Goal: Information Seeking & Learning: Compare options

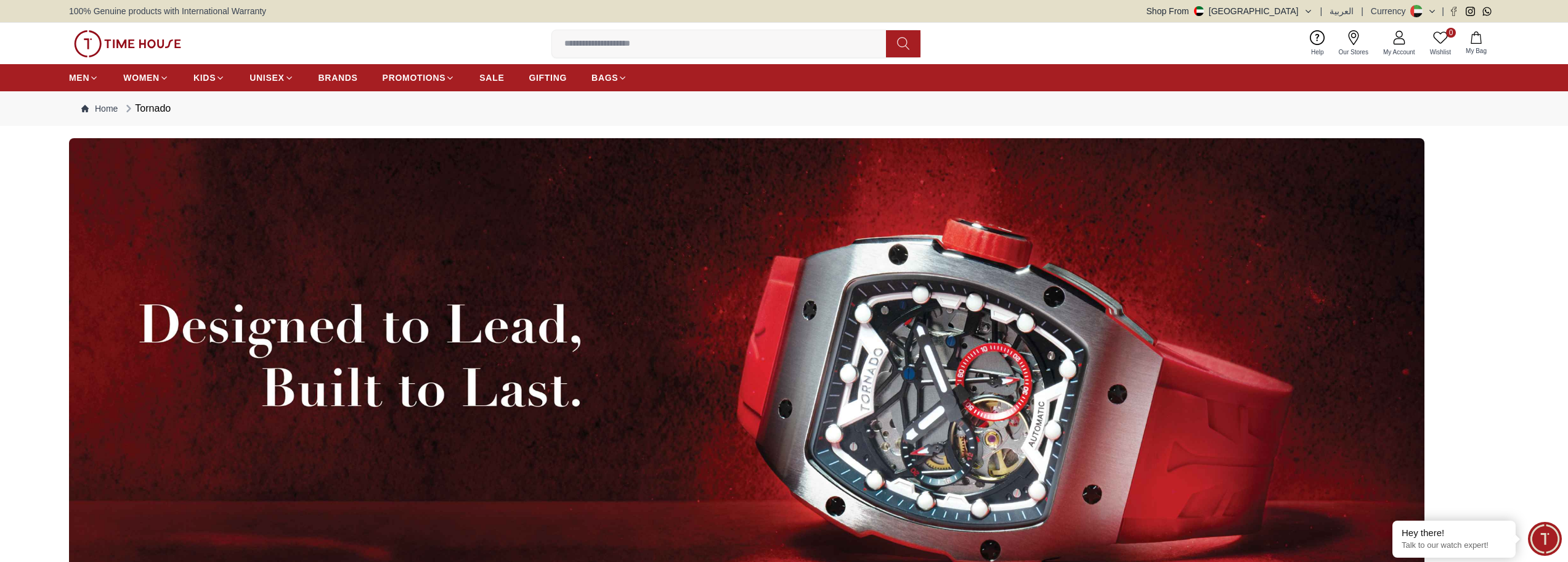
click at [114, 551] on img at bounding box center [747, 402] width 1355 height 529
click at [114, 553] on img at bounding box center [747, 402] width 1355 height 529
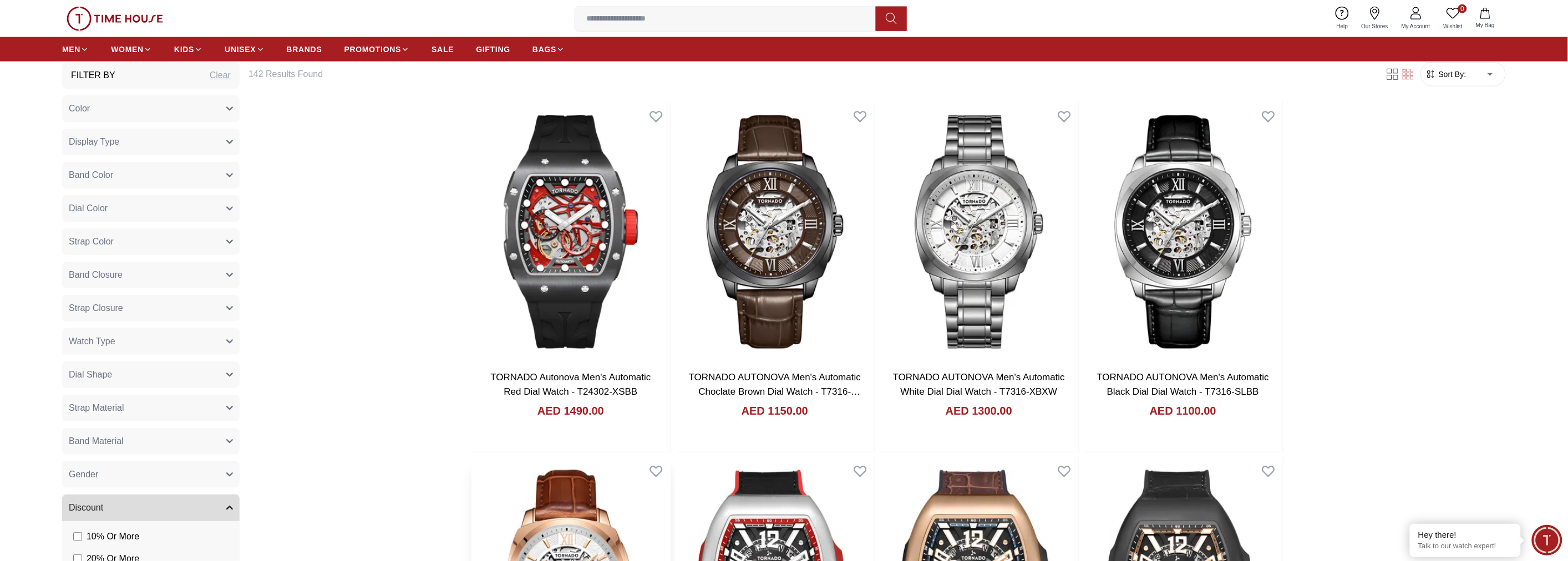
scroll to position [678, 0]
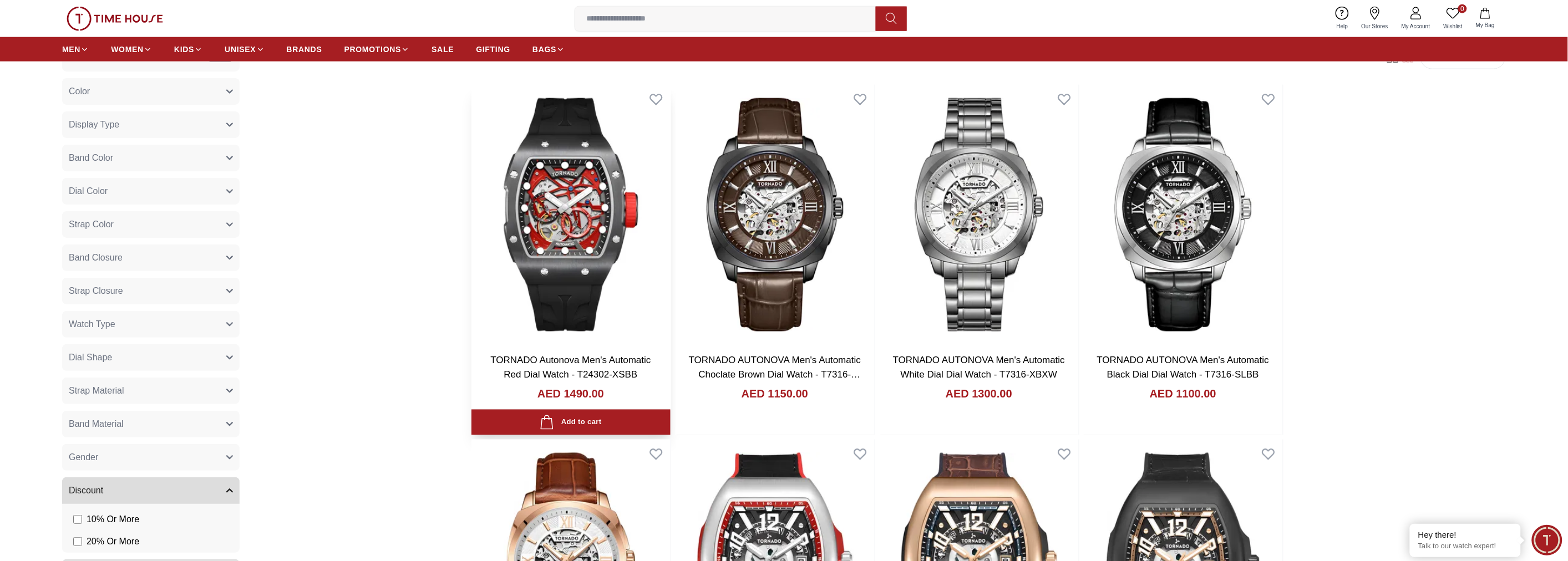
click at [555, 206] on img at bounding box center [571, 215] width 199 height 260
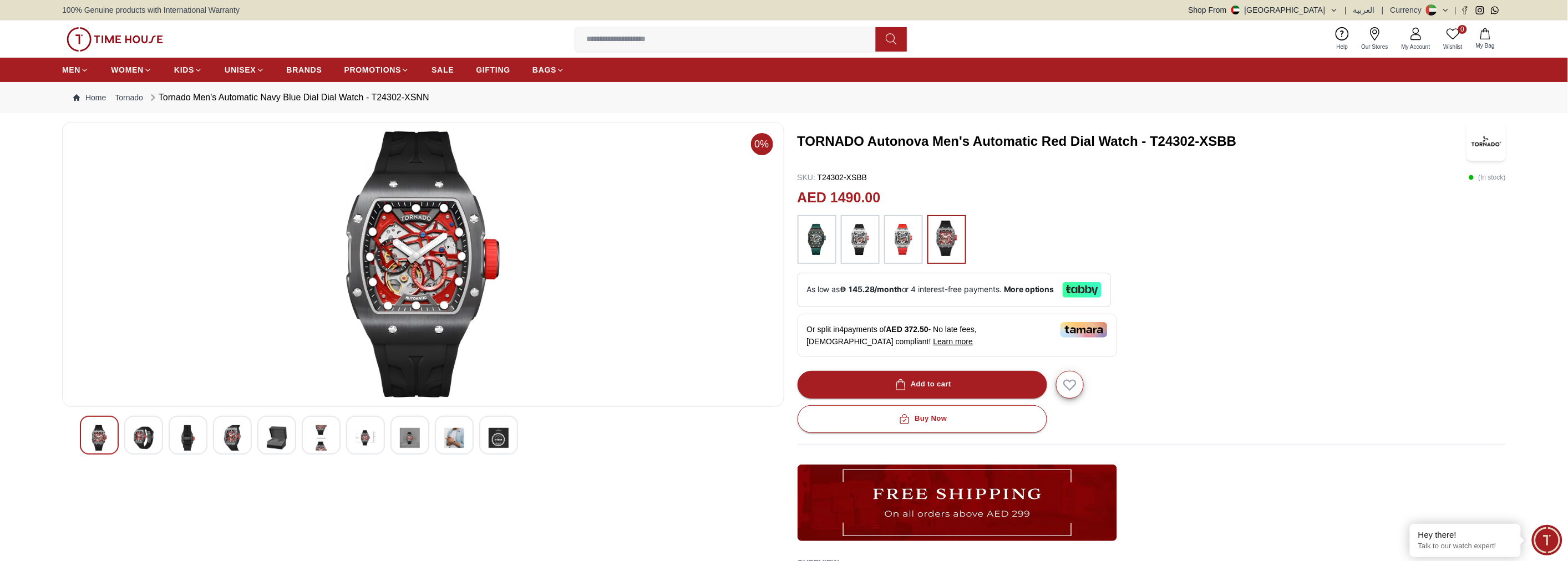
click at [141, 434] on img at bounding box center [144, 438] width 20 height 25
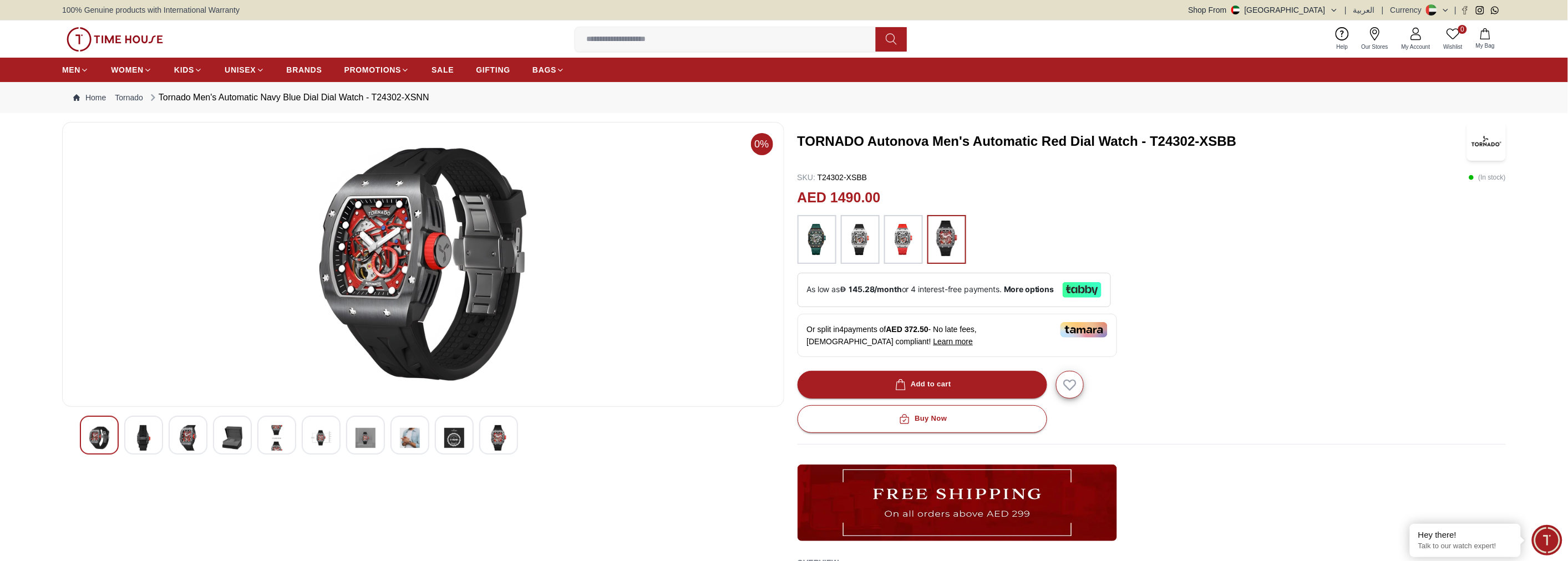
click at [189, 436] on img at bounding box center [188, 438] width 20 height 25
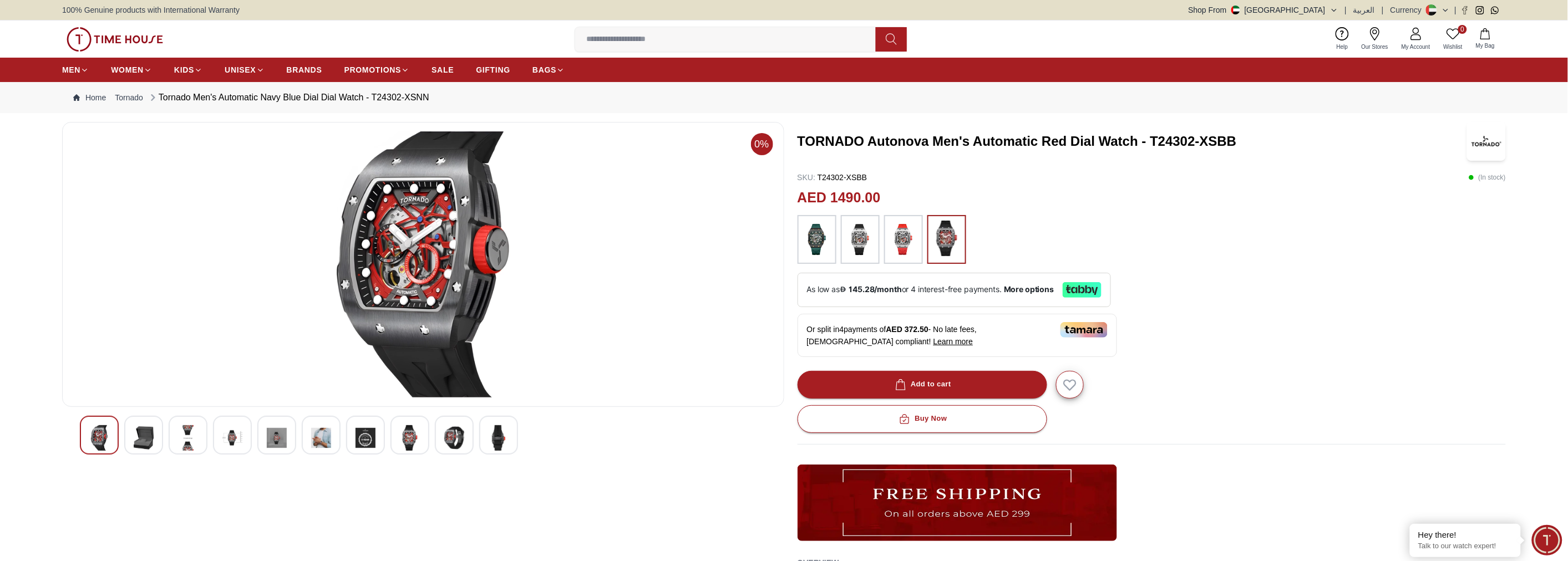
click at [238, 434] on img at bounding box center [232, 438] width 20 height 25
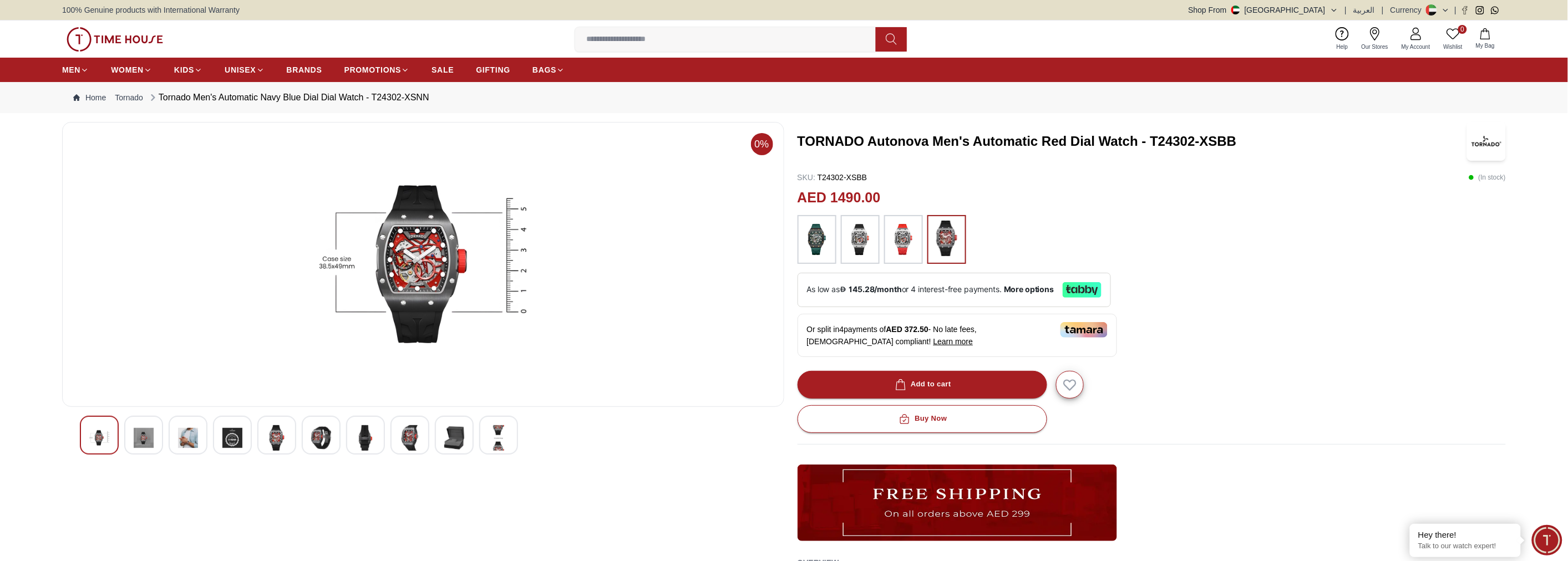
click at [275, 433] on img at bounding box center [276, 438] width 20 height 25
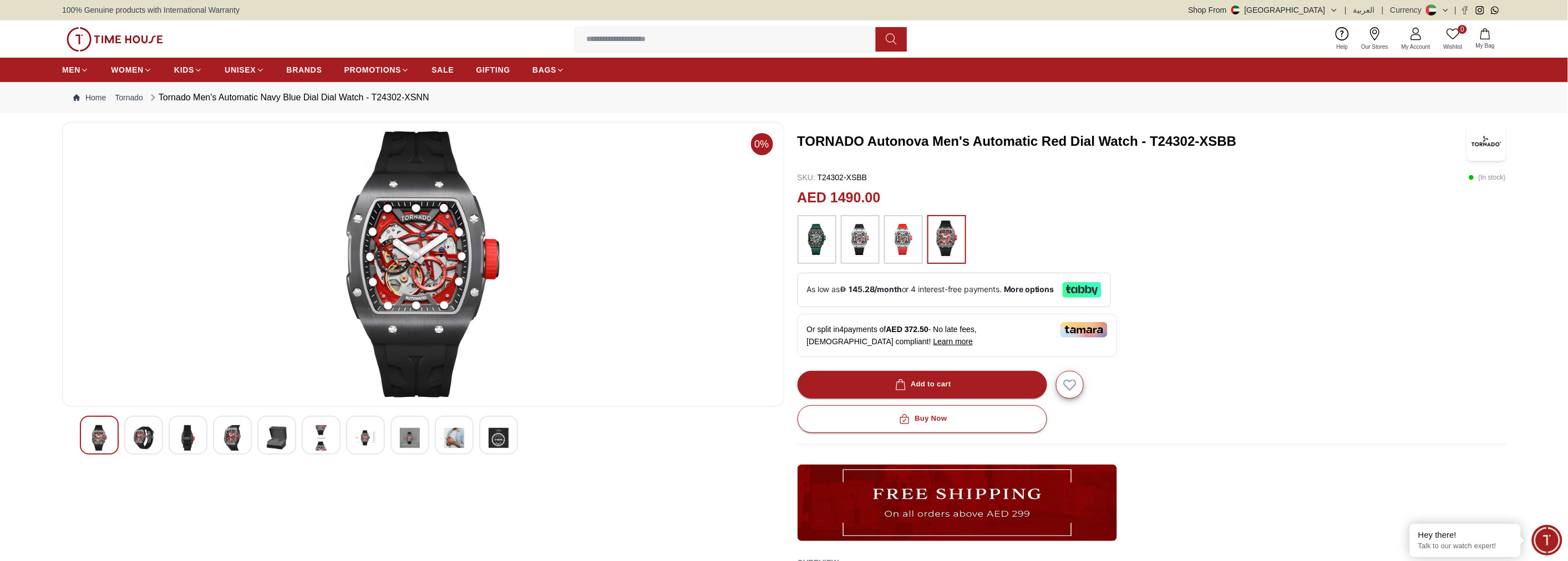
click at [309, 433] on div at bounding box center [320, 435] width 39 height 39
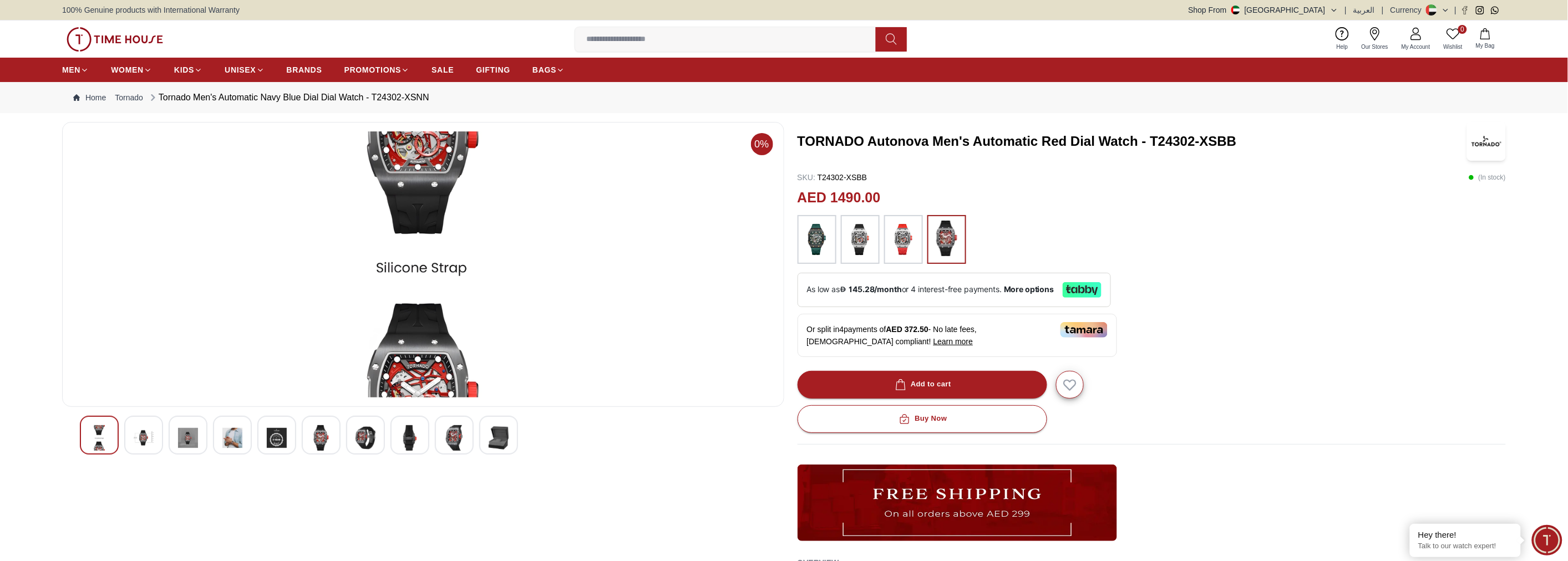
click at [369, 434] on img at bounding box center [365, 438] width 20 height 25
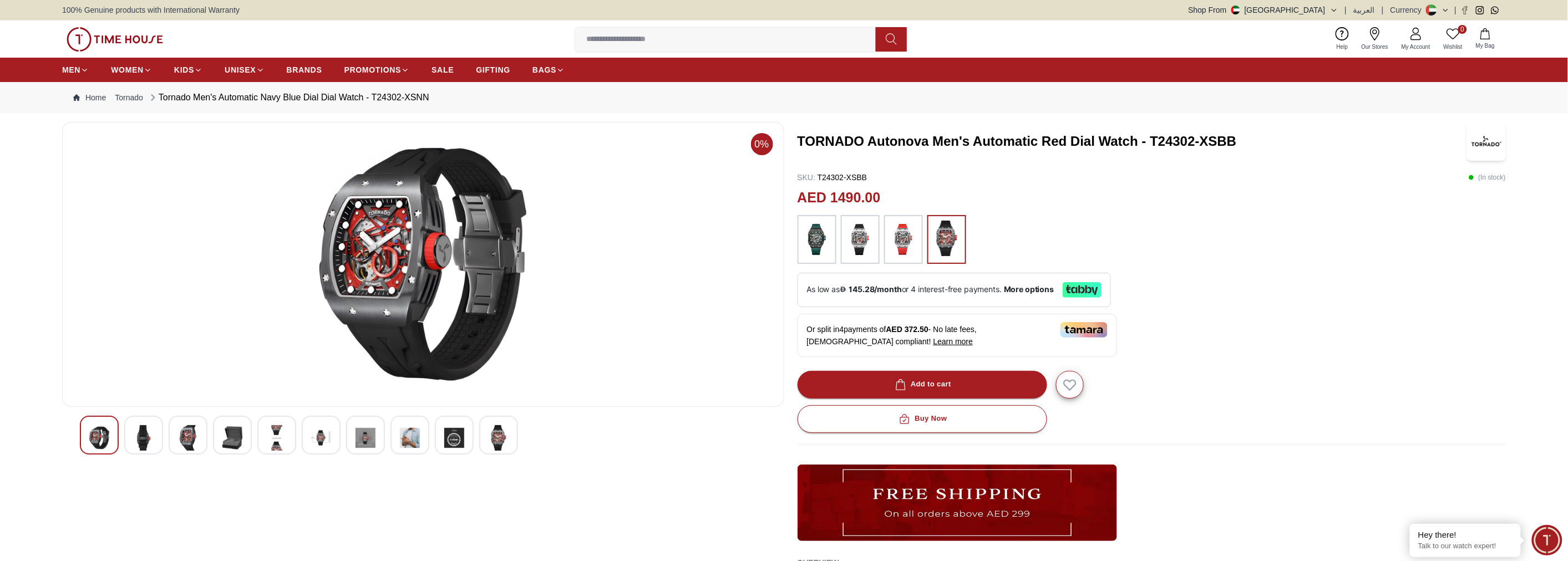
click at [407, 434] on img at bounding box center [410, 438] width 20 height 25
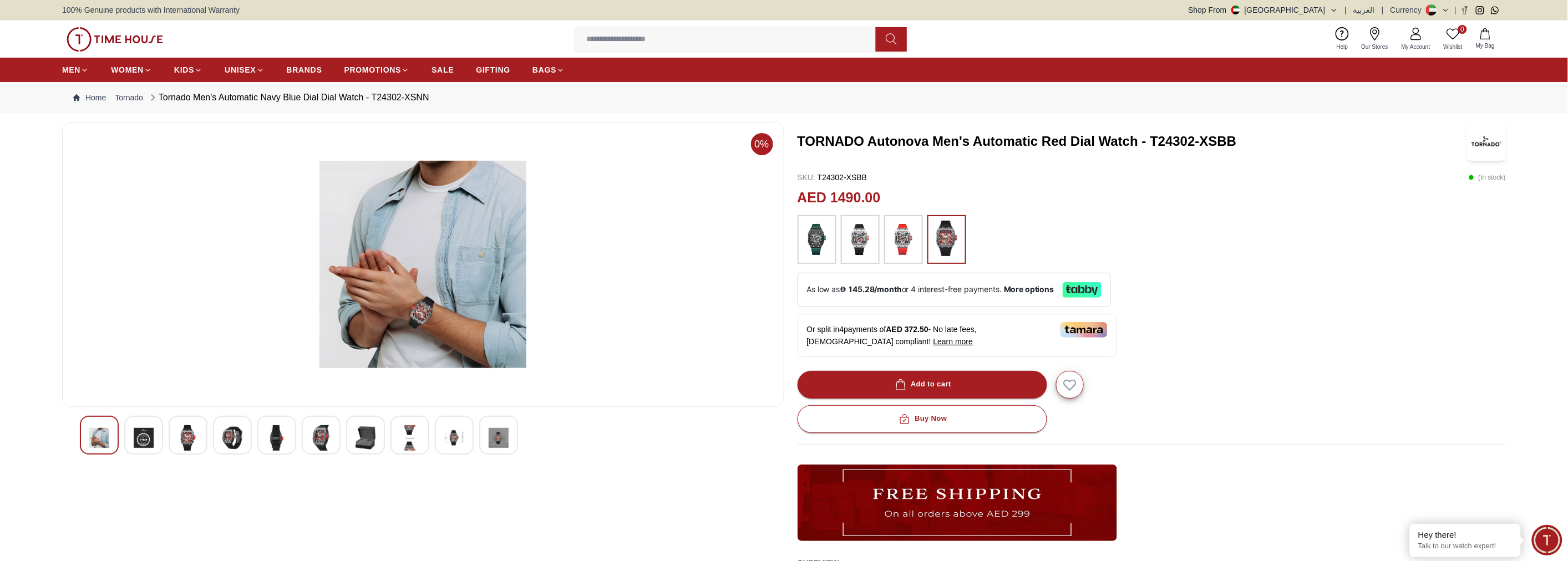
click at [363, 433] on img at bounding box center [365, 438] width 20 height 25
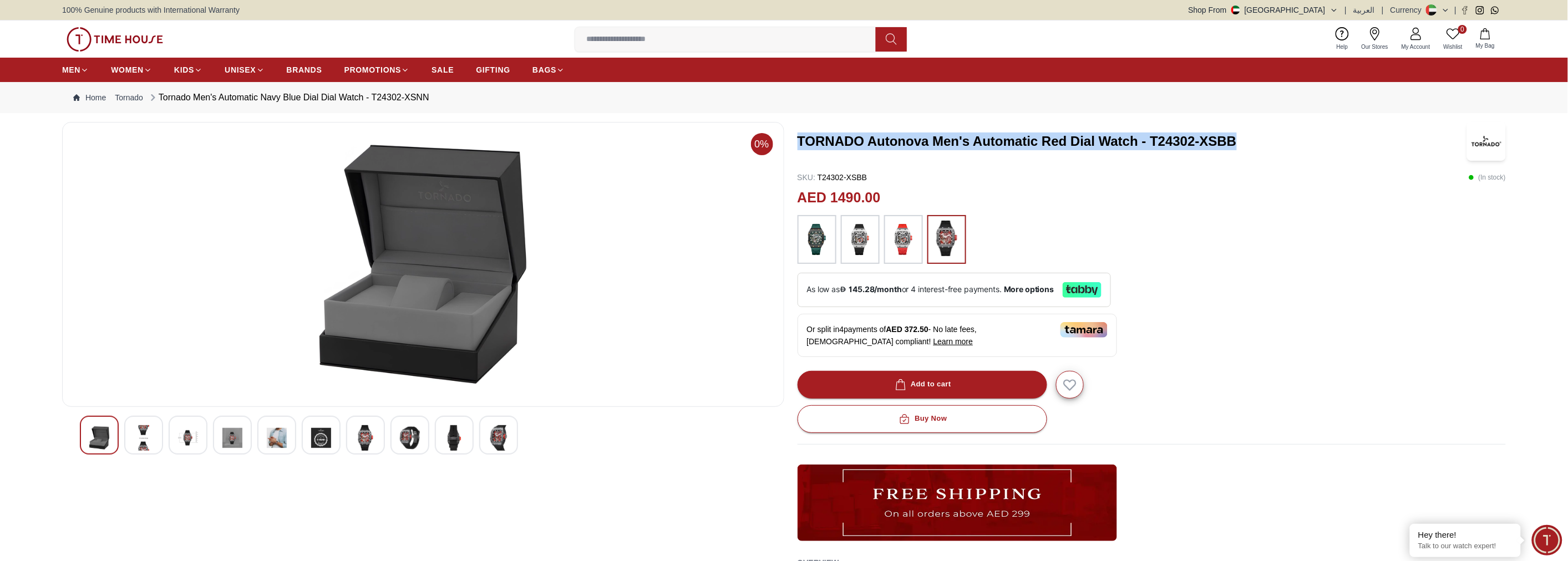
drag, startPoint x: 1233, startPoint y: 140, endPoint x: 792, endPoint y: 140, distance: 441.0
click at [792, 140] on div "0% TORNADO Autonova Men's Automatic Red Dial Watch - T24302-XSBB SKU : T24302-X…" at bounding box center [784, 405] width 1444 height 565
copy h3 "TORNADO Autonova Men's Automatic Red Dial Watch - T24302-XSBB"
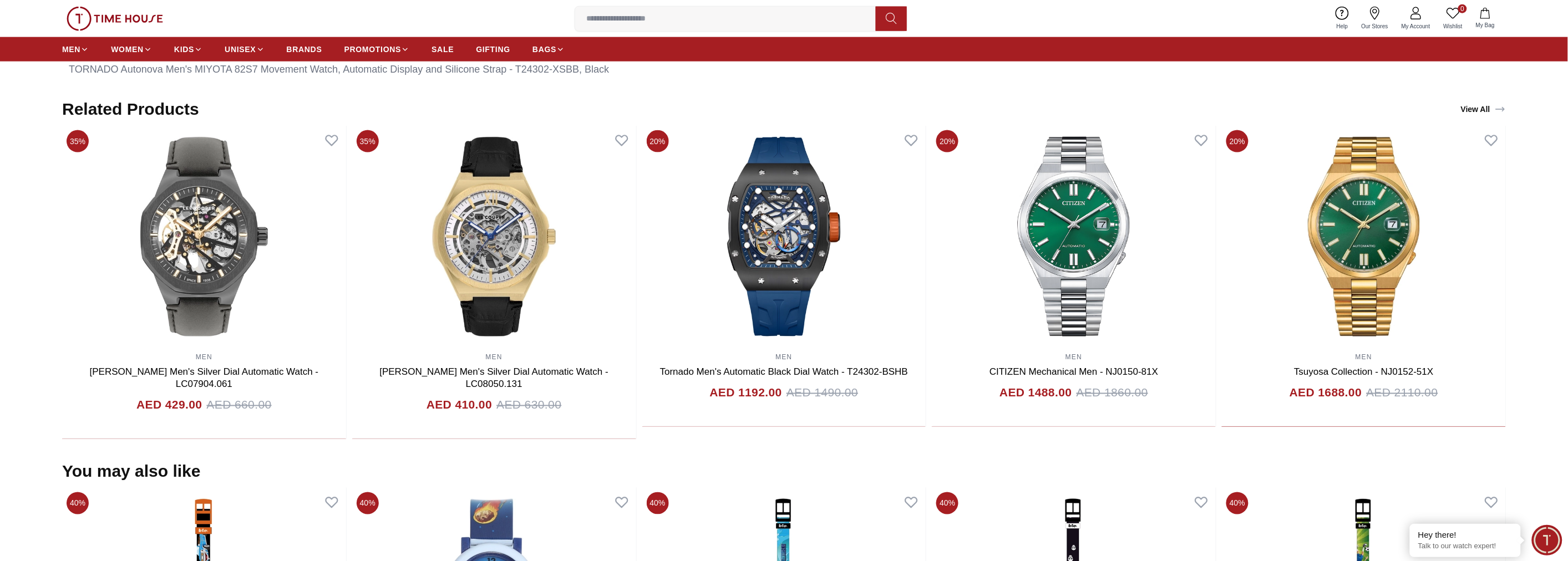
scroll to position [678, 0]
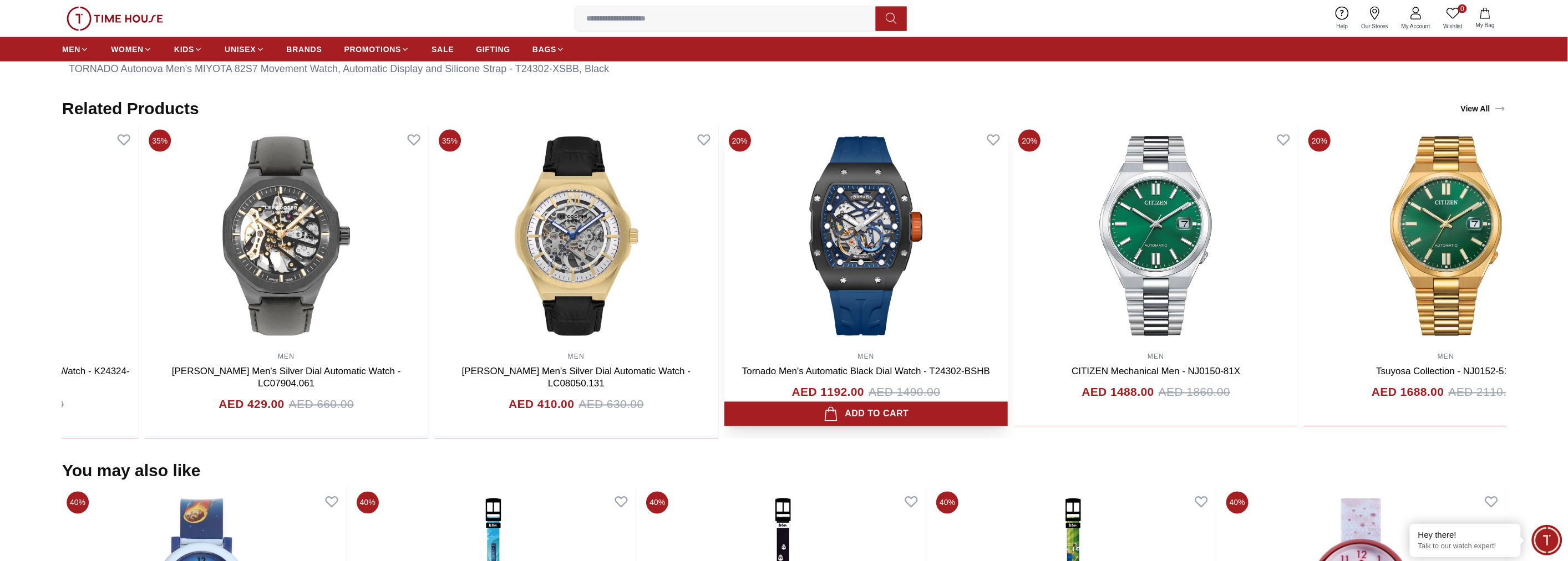
click at [919, 309] on img at bounding box center [866, 236] width 284 height 222
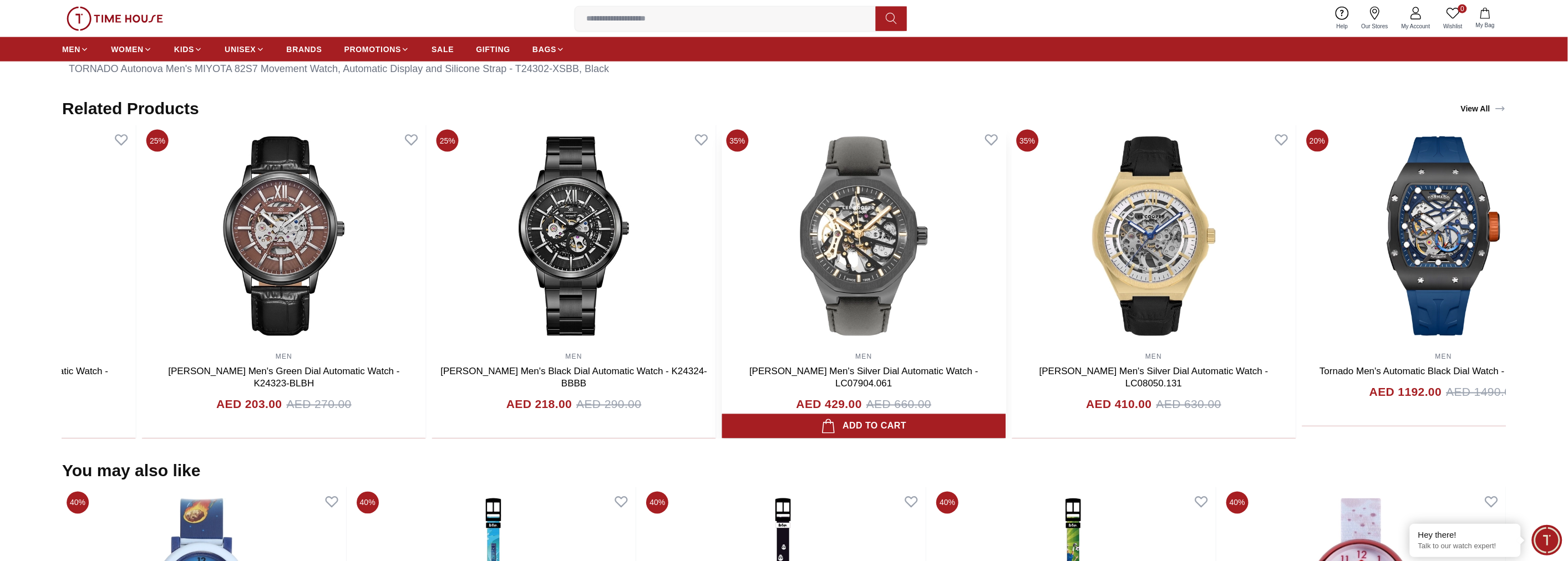
click at [947, 274] on img at bounding box center [864, 236] width 284 height 222
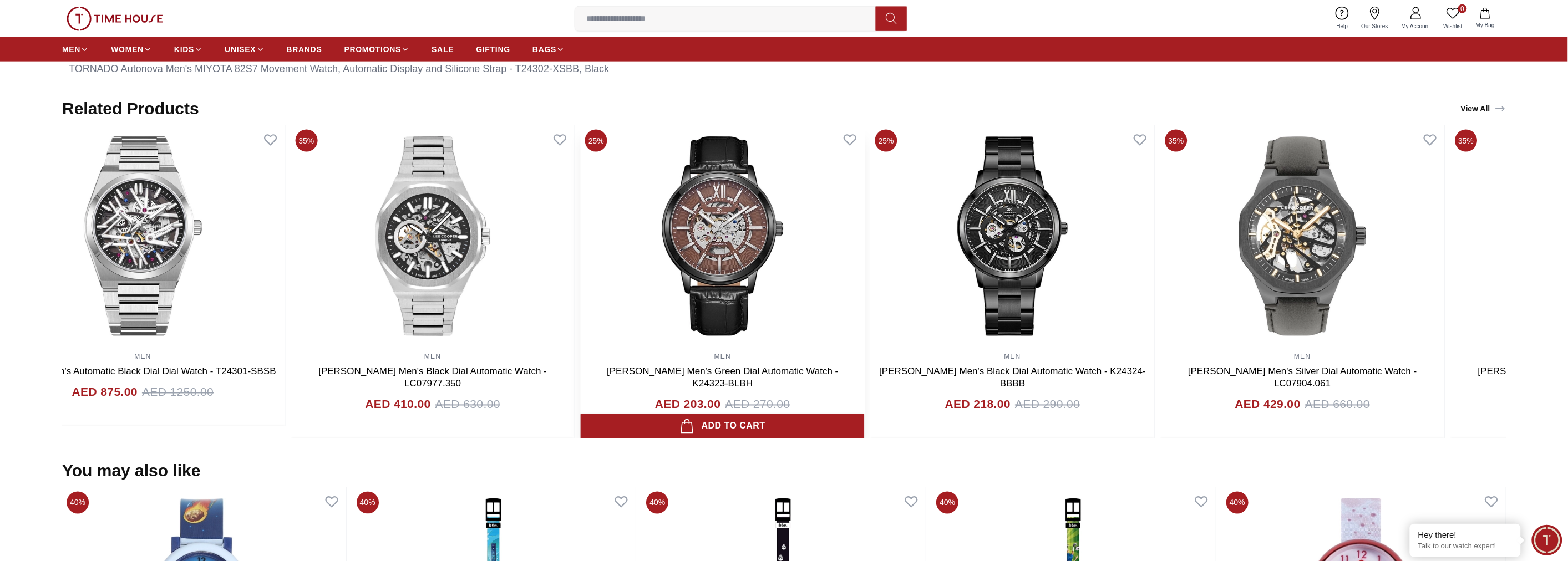
click at [865, 264] on img at bounding box center [722, 236] width 284 height 222
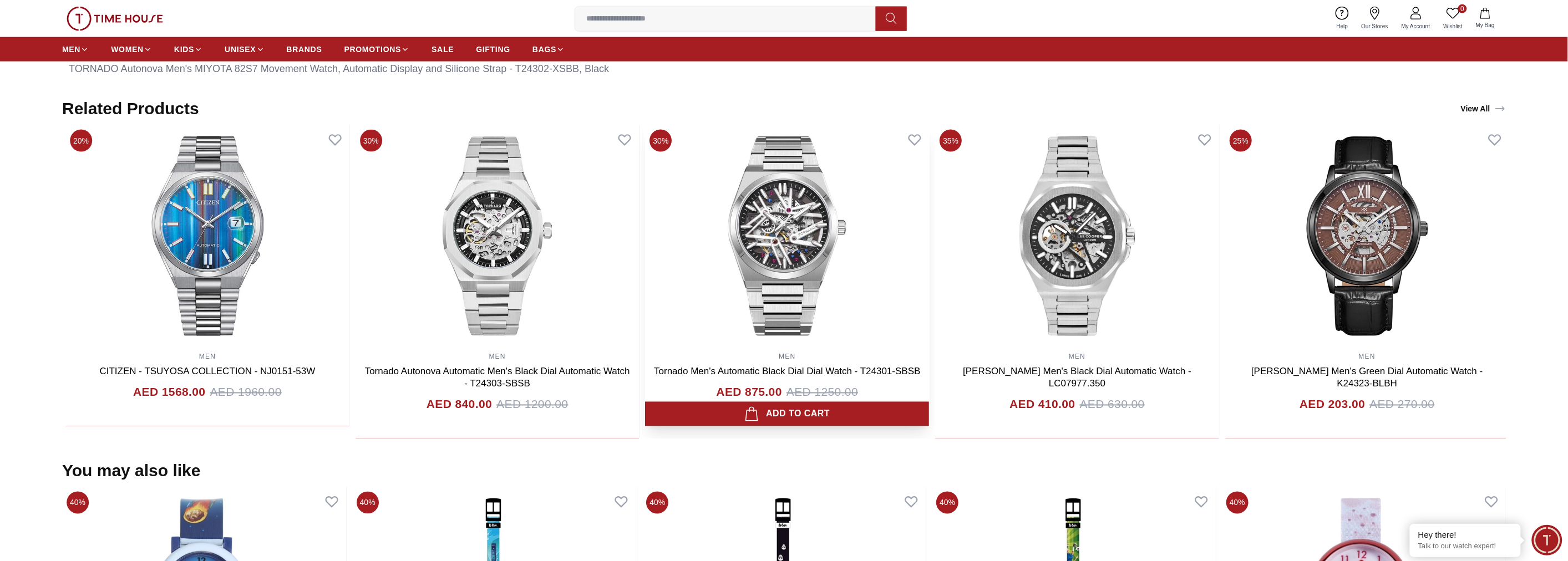
click at [930, 261] on img at bounding box center [788, 236] width 284 height 222
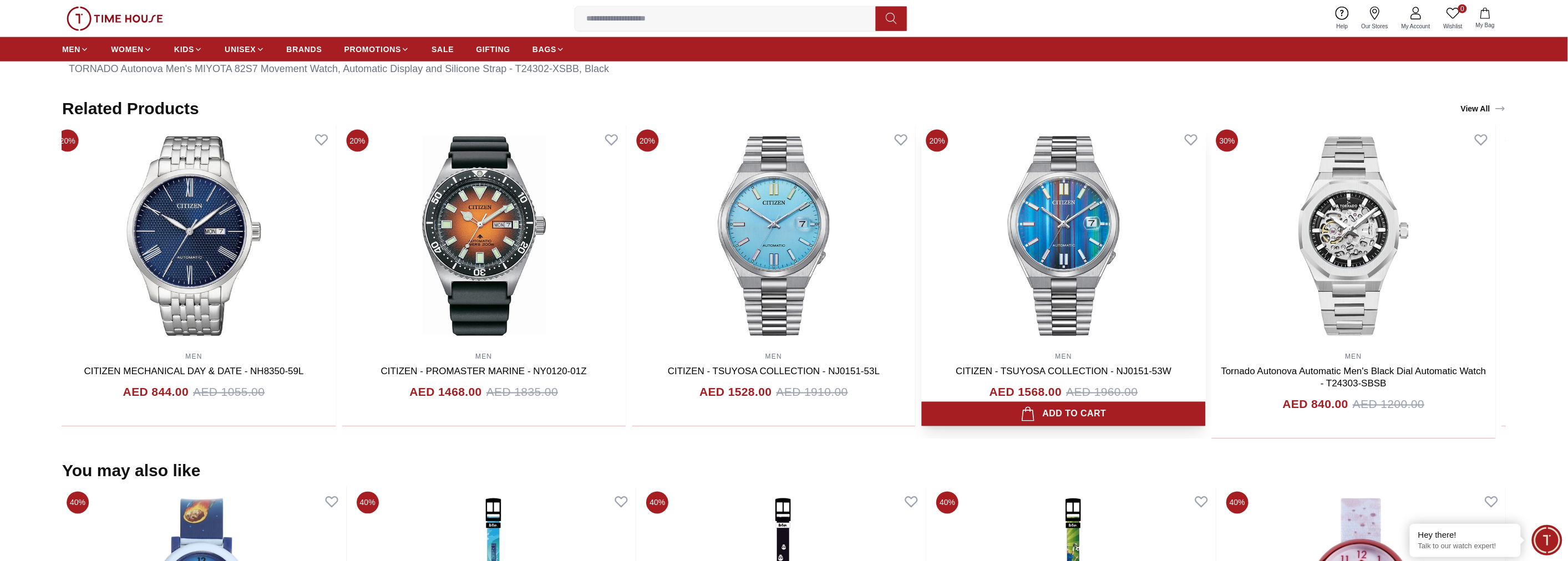
click at [964, 240] on div "20% MEN CITIZEN MECHANICAL DAY & DATE - NH8350-59L AED 844.00 AED 1055.00 Add t…" at bounding box center [773, 282] width 1444 height 313
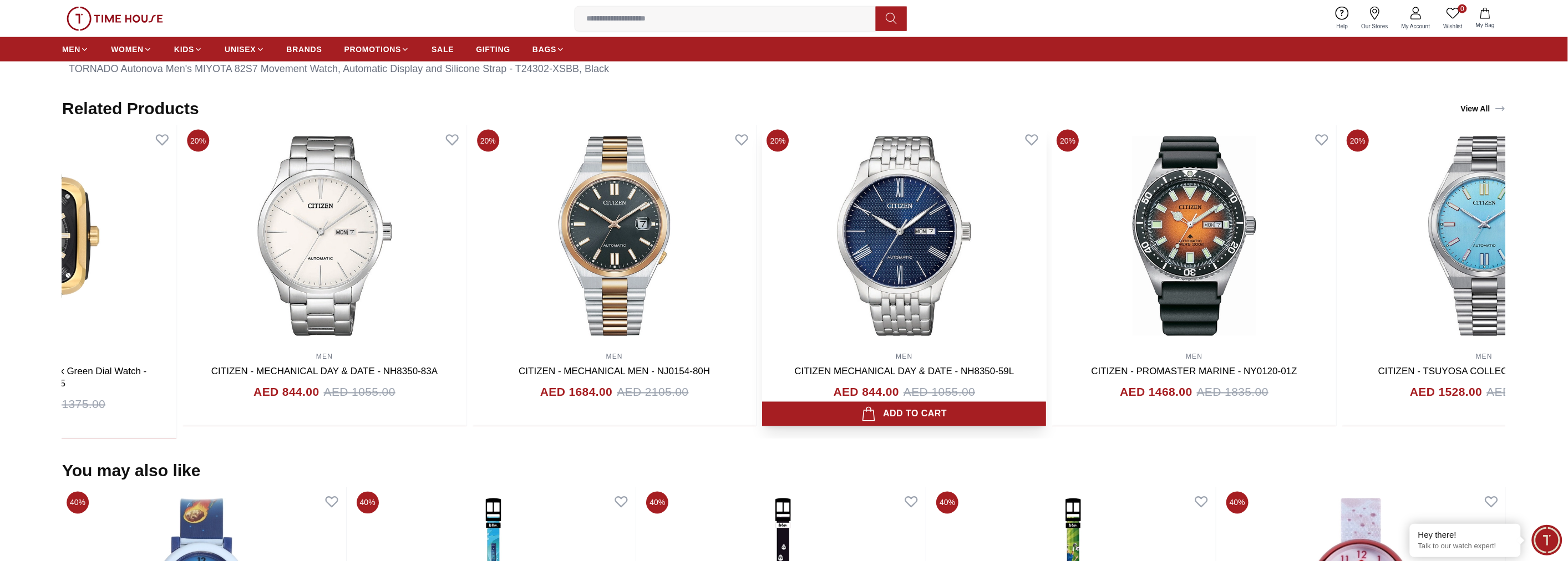
click at [923, 225] on div "40% MEN QUANTUM Men's Automatic Dark Green Dial Watch - QMG1135.175 AED 825.00 …" at bounding box center [614, 282] width 1444 height 313
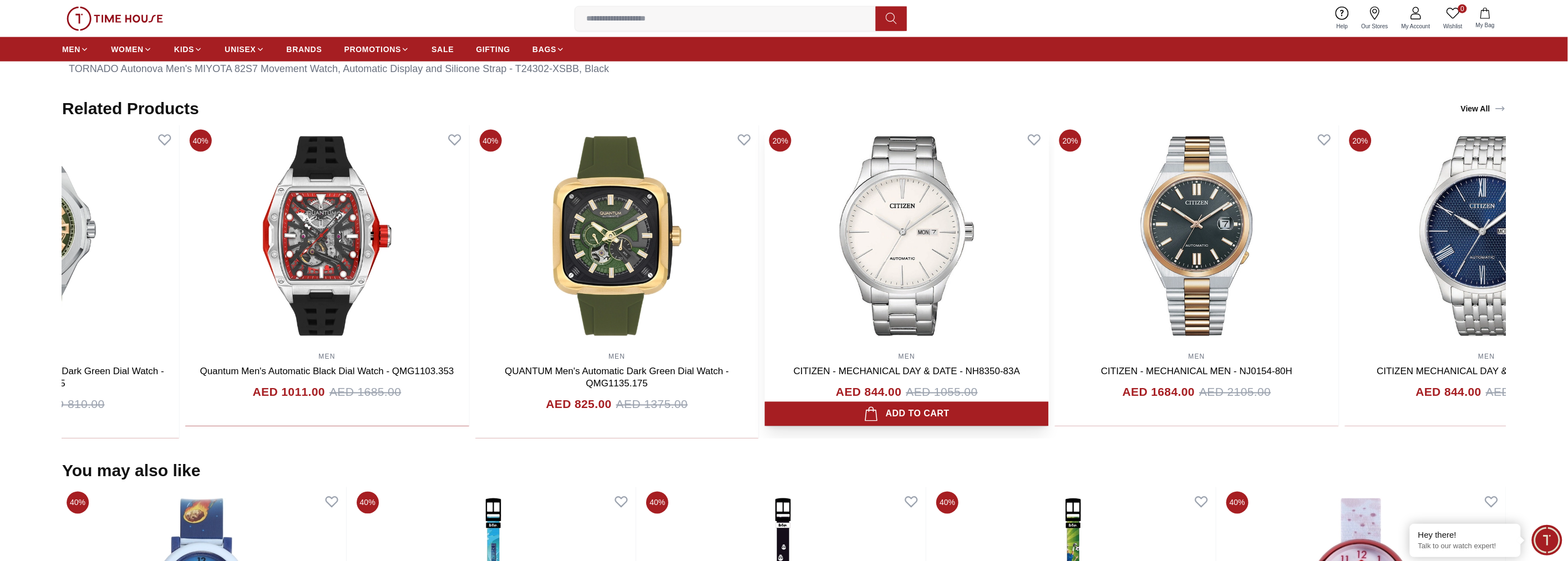
click at [966, 227] on img at bounding box center [907, 236] width 284 height 222
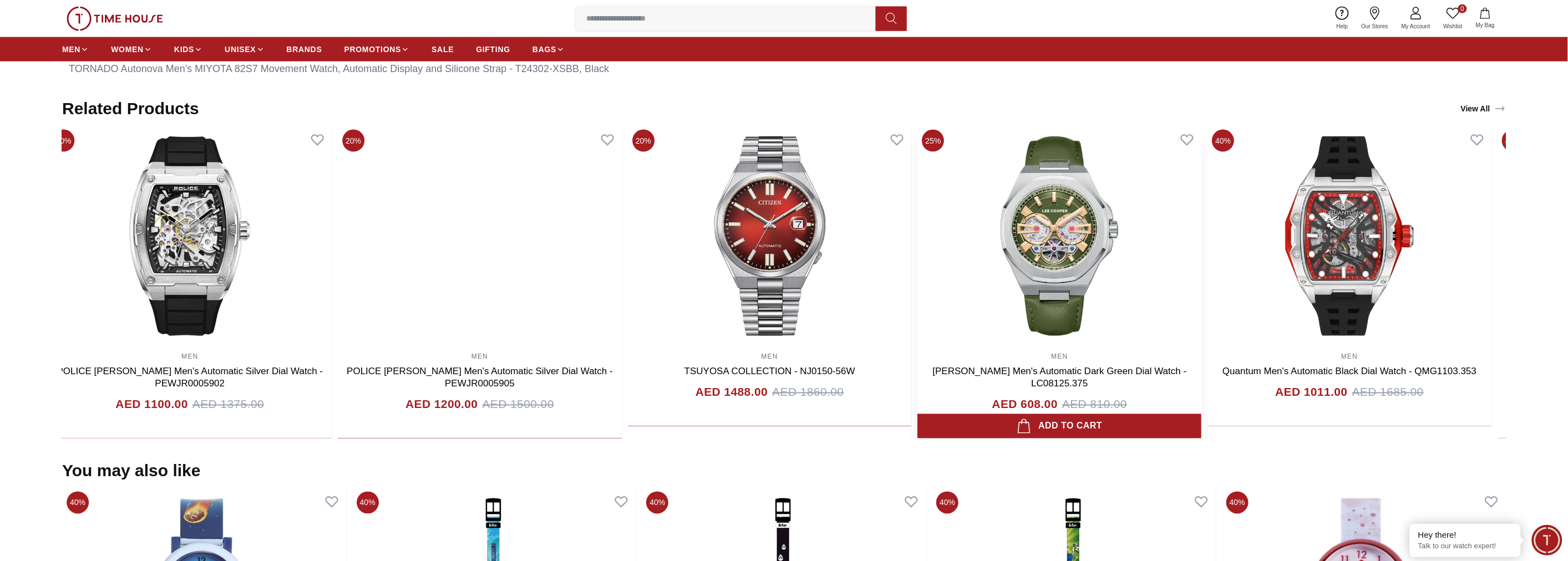
click at [1126, 244] on img at bounding box center [1060, 236] width 284 height 222
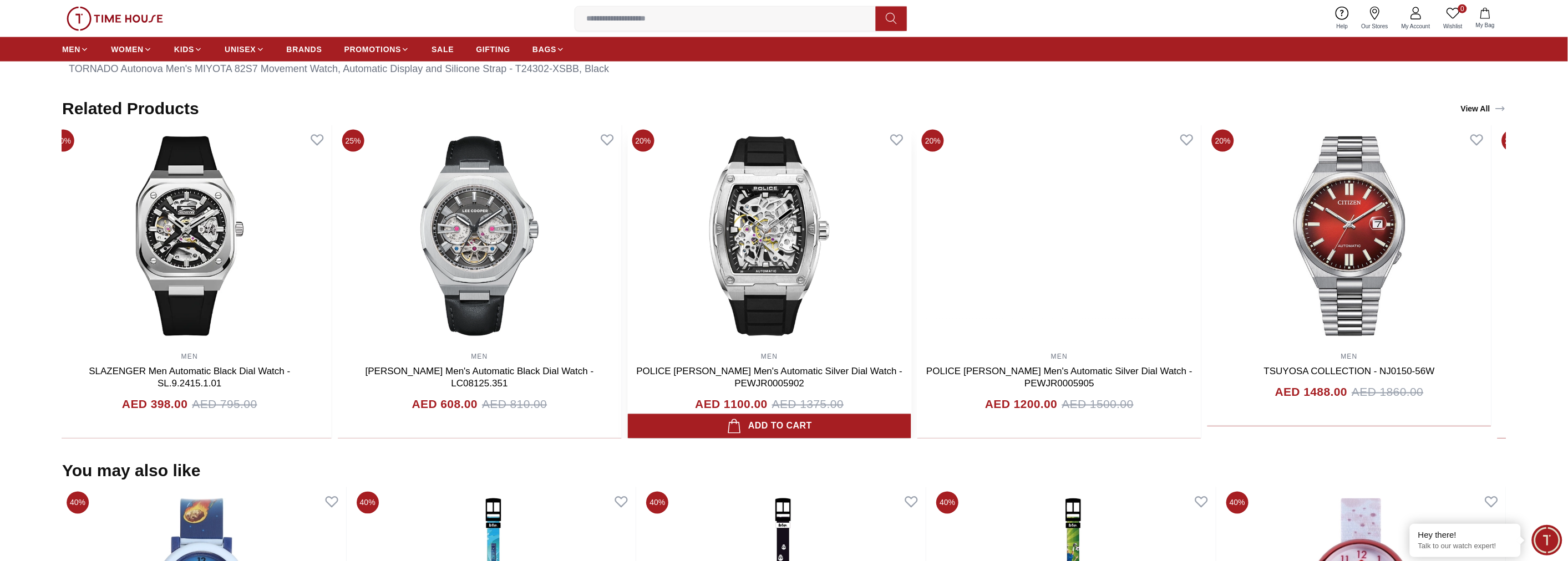
click at [1062, 234] on div "50% MEN SLAZENGER Men Automatic Black Dial Watch - SL.9.2415.1.01 AED 398.00 AE…" at bounding box center [769, 282] width 1444 height 313
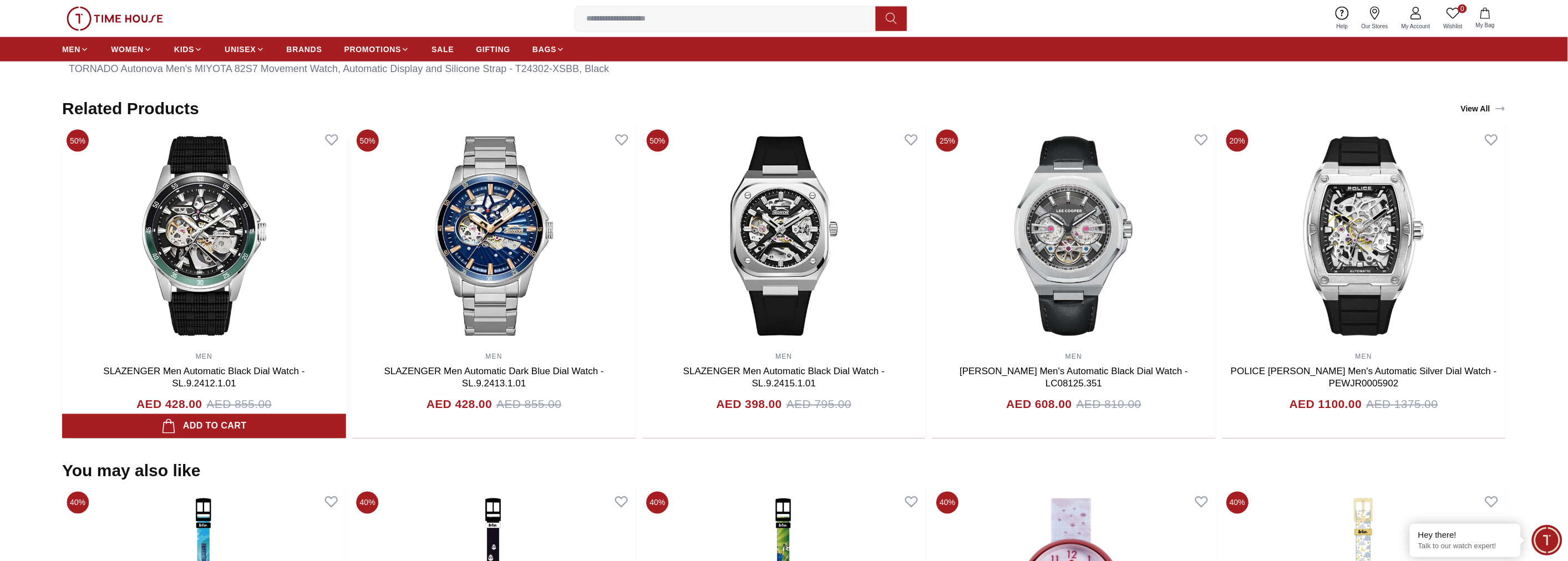
click at [346, 251] on img at bounding box center [204, 236] width 284 height 222
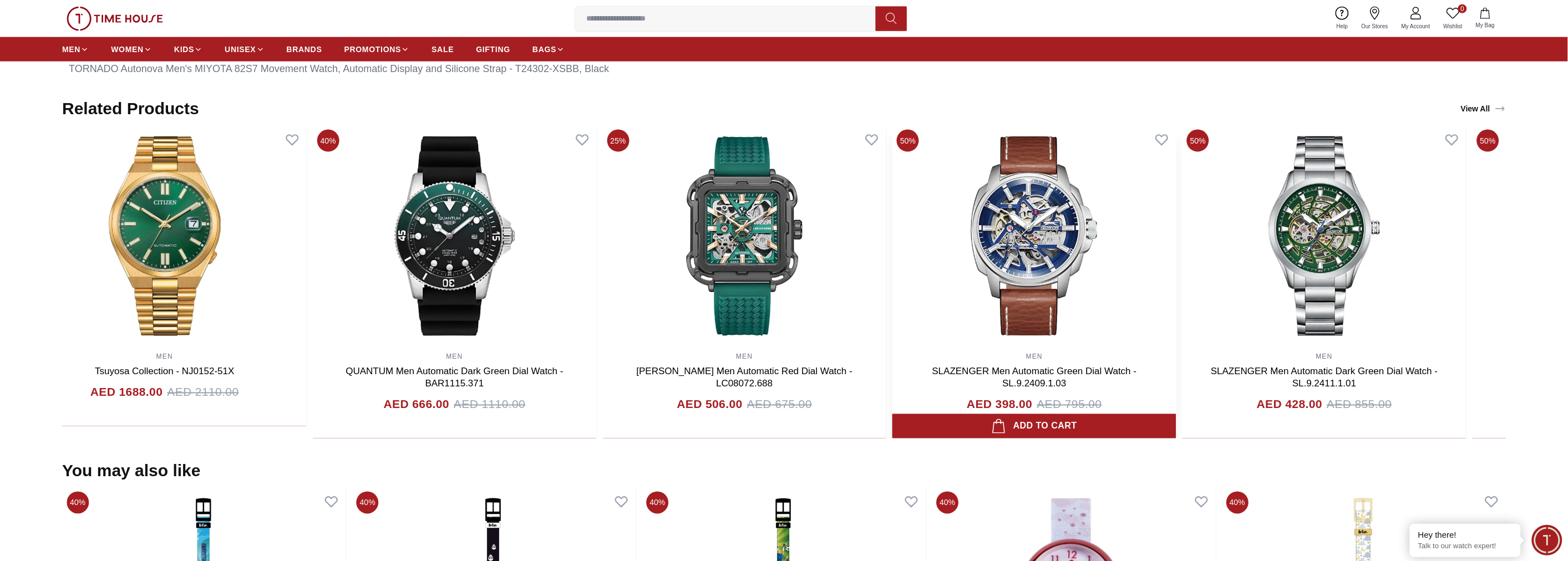
click at [1102, 259] on img at bounding box center [1034, 236] width 284 height 222
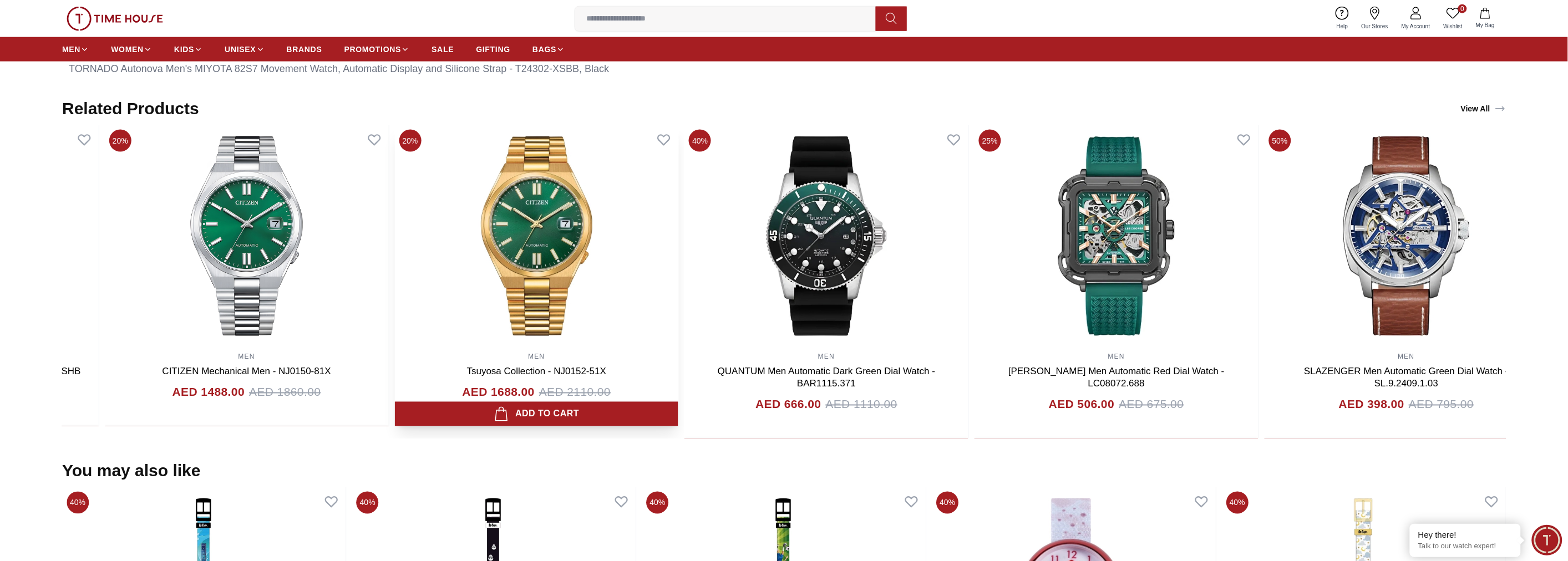
click at [678, 257] on img at bounding box center [536, 236] width 284 height 222
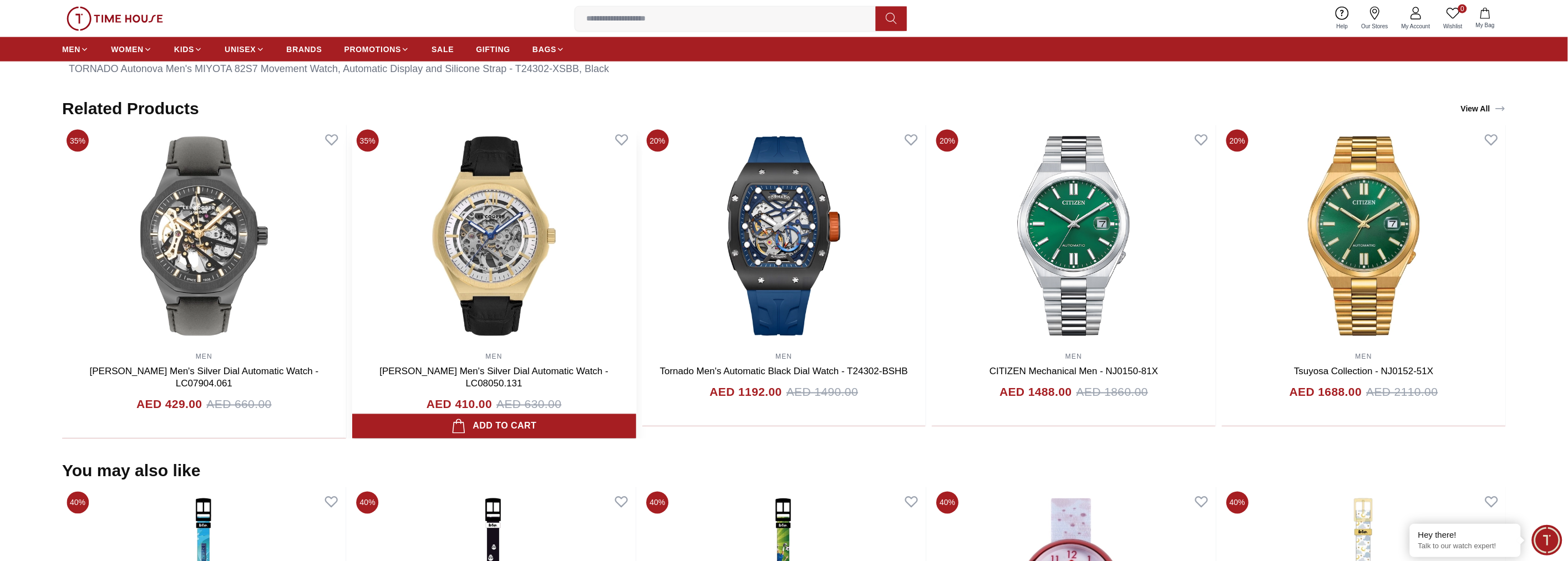
click at [636, 262] on img at bounding box center [494, 236] width 284 height 222
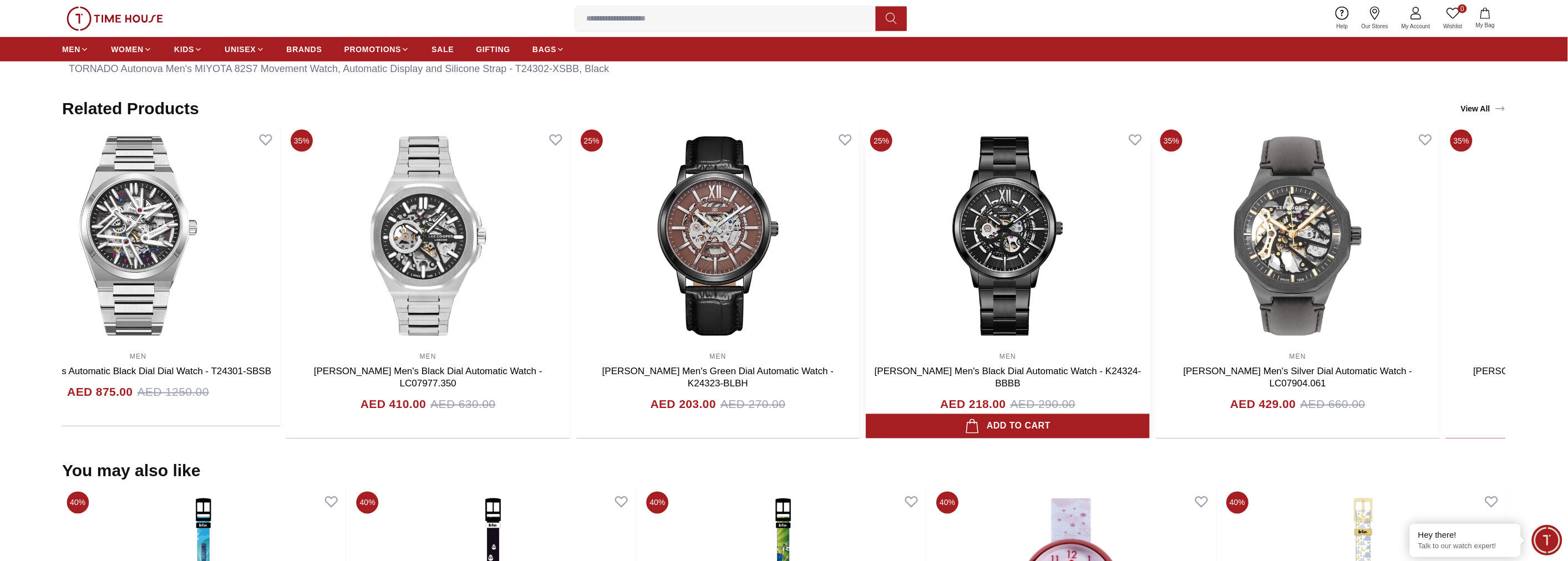
click at [882, 266] on img at bounding box center [1008, 236] width 284 height 222
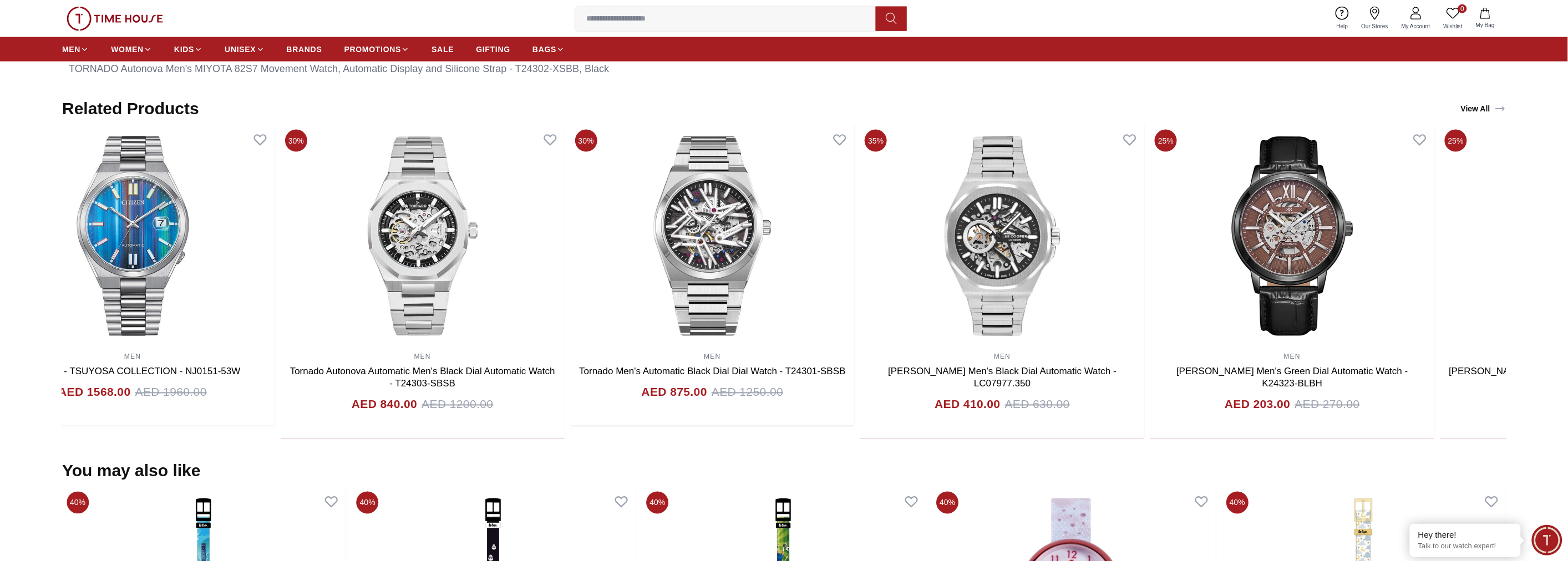
click at [823, 270] on div "20% MEN CITIZEN - TSUYOSA COLLECTION - NJ0151-53W AED 1568.00 AED 1960.00 Add t…" at bounding box center [712, 282] width 1444 height 313
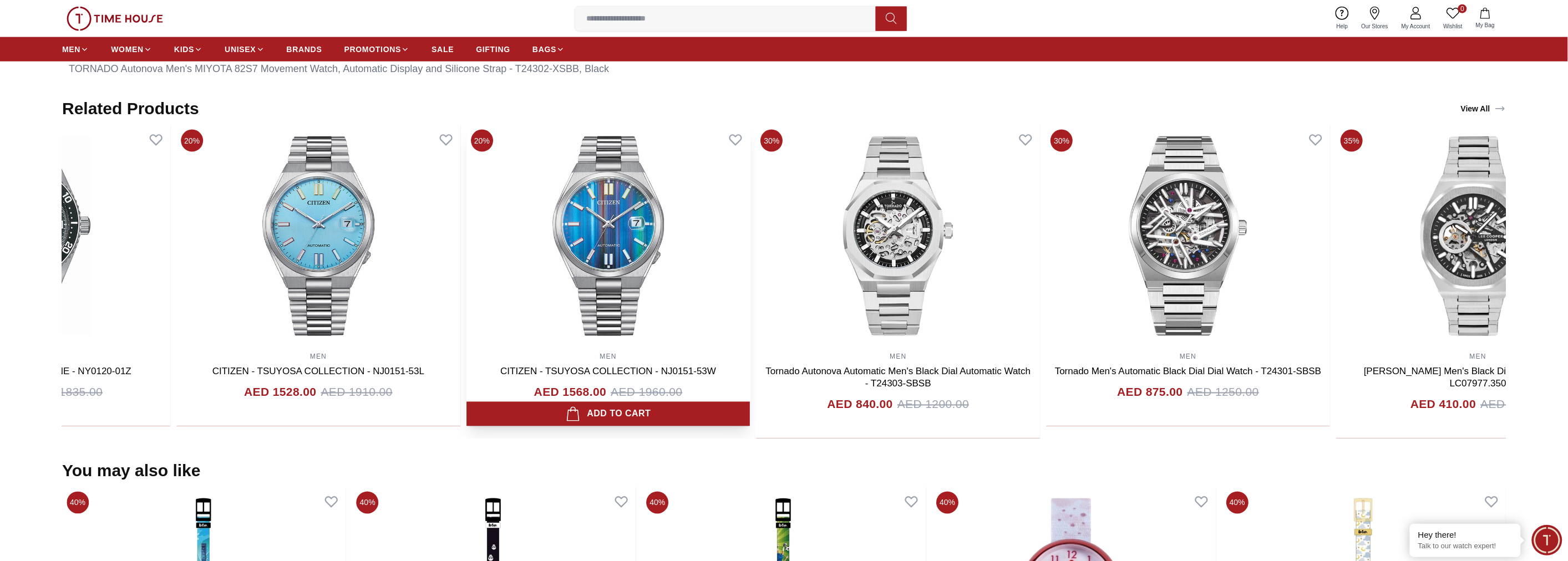
click at [750, 261] on img at bounding box center [608, 236] width 284 height 222
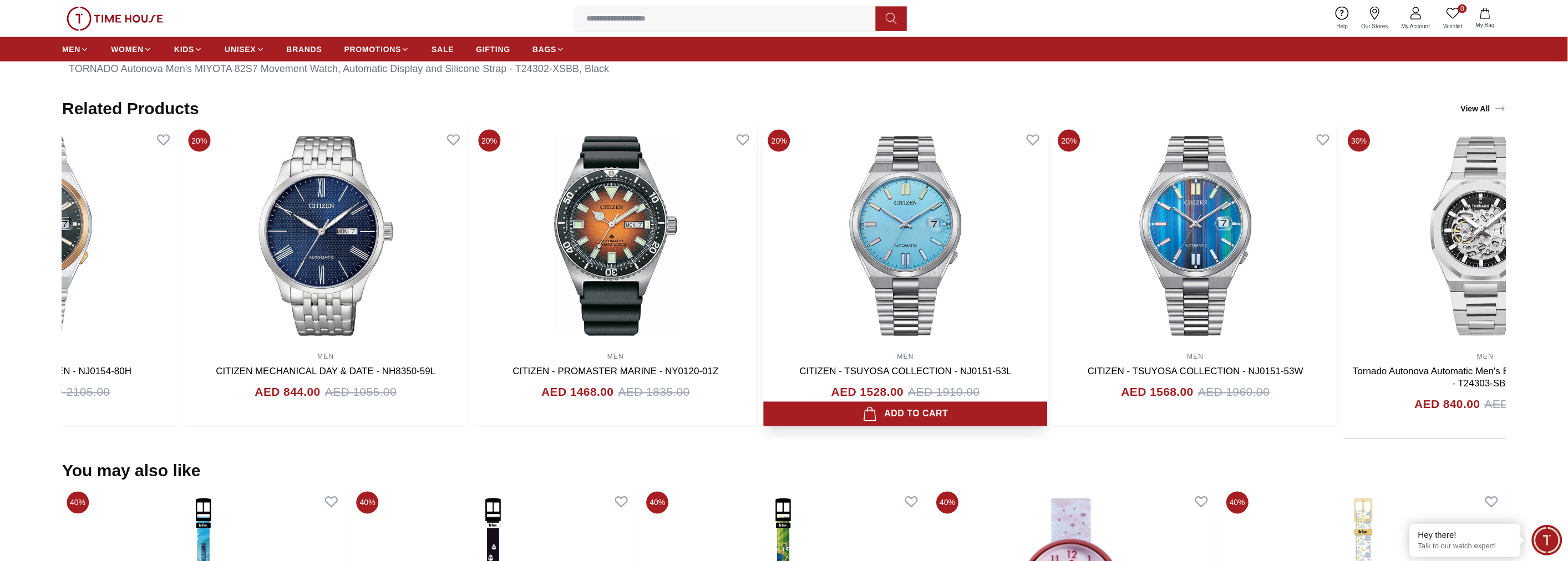
click at [773, 246] on div "20% MEN CITIZEN - MECHANICAL MEN - NJ0154-80H AED 1684.00 AED 2105.00 Add to ca…" at bounding box center [616, 282] width 1444 height 313
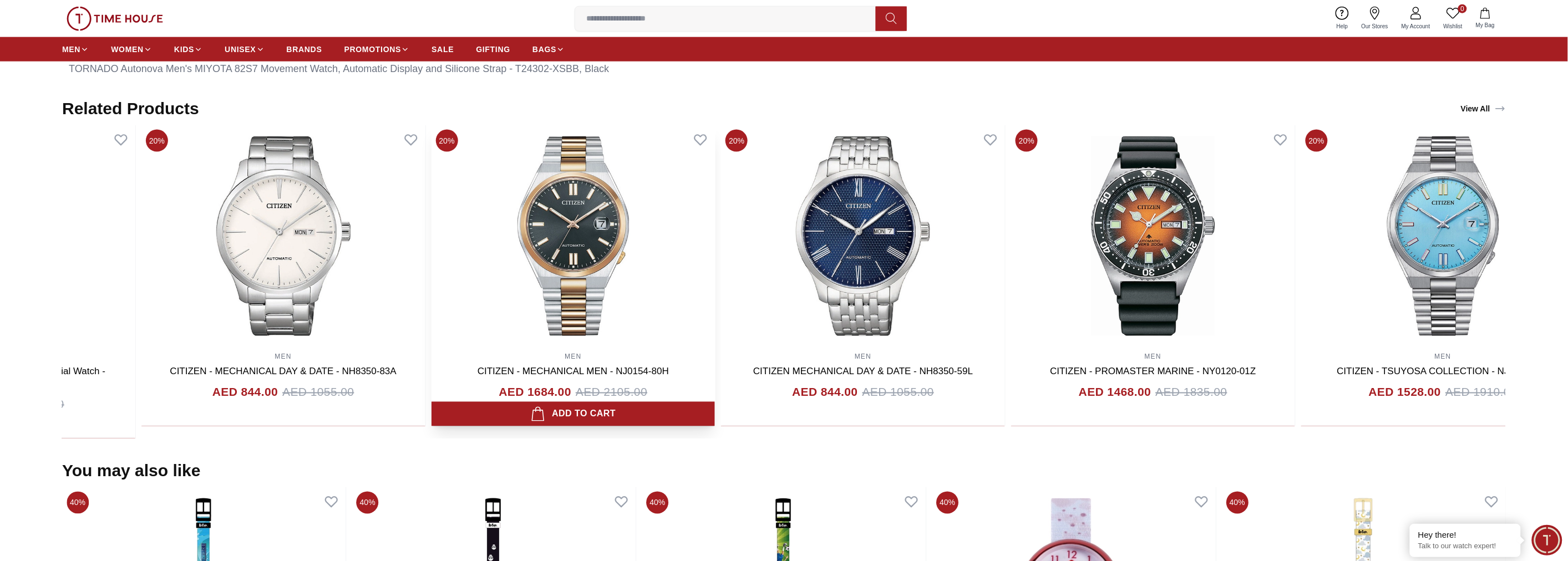
click at [696, 243] on img at bounding box center [573, 236] width 284 height 222
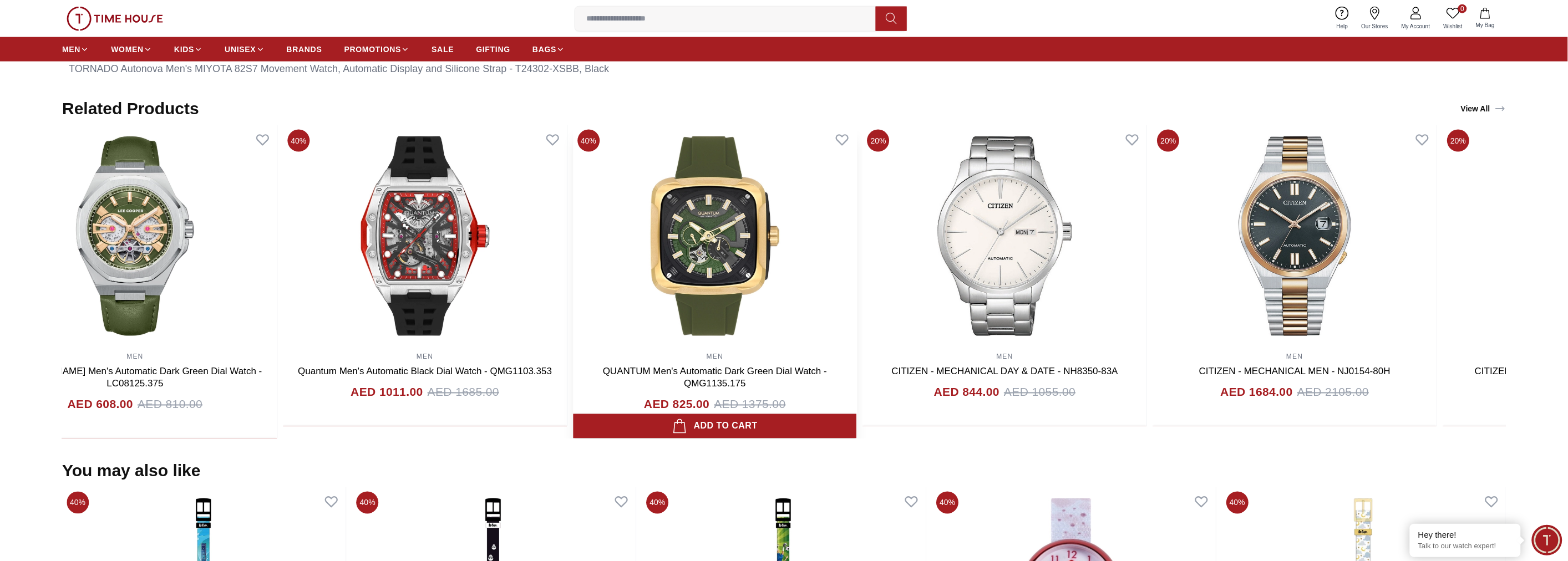
click at [751, 245] on img at bounding box center [715, 236] width 284 height 222
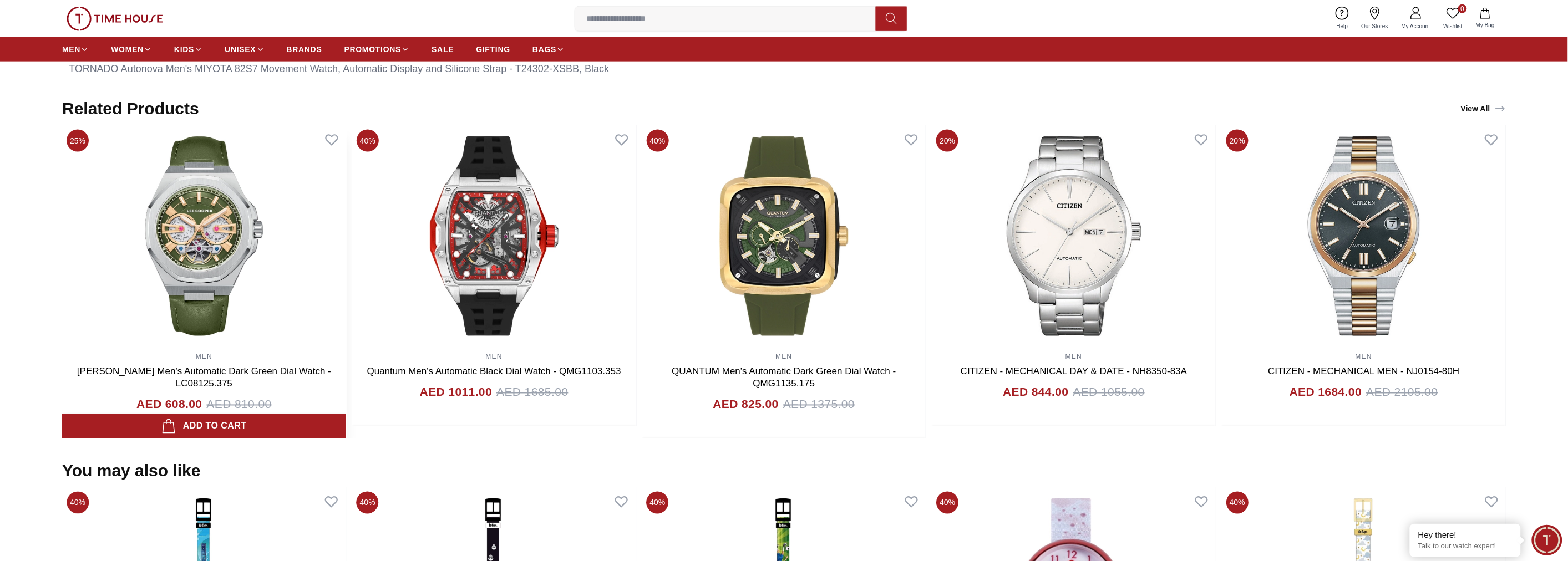
click at [346, 238] on img at bounding box center [204, 236] width 284 height 222
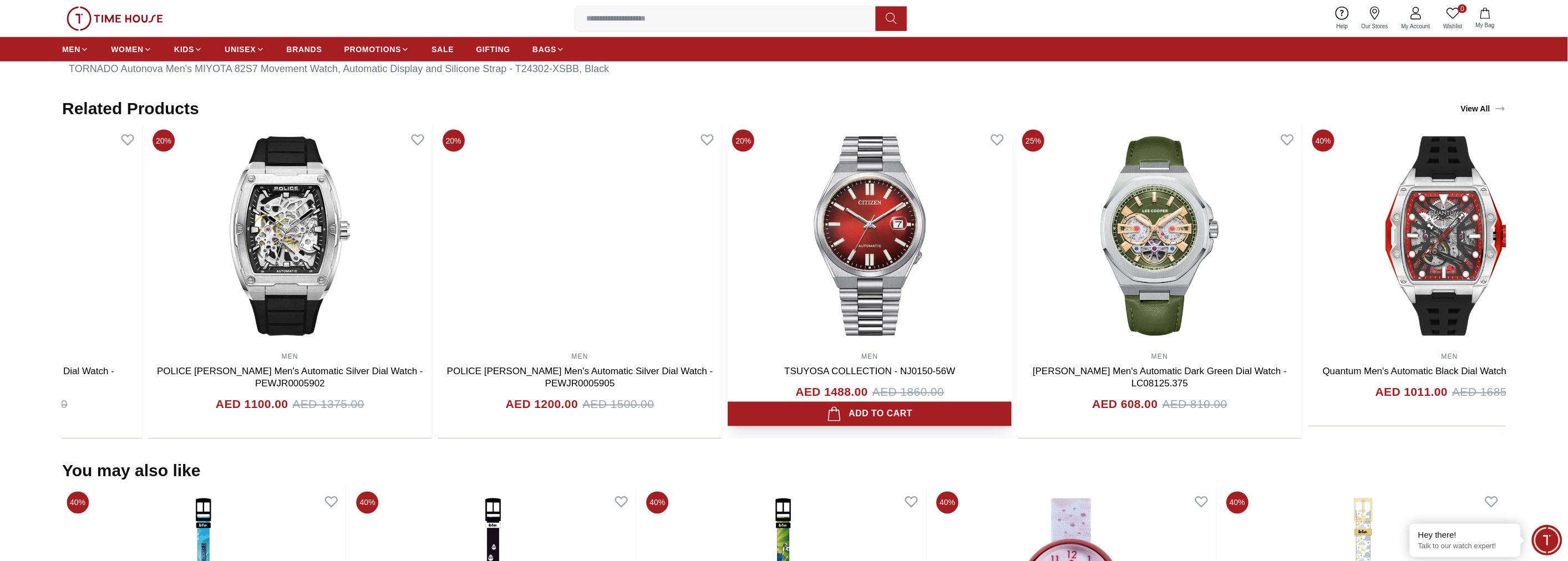
click at [1012, 229] on img at bounding box center [870, 236] width 284 height 222
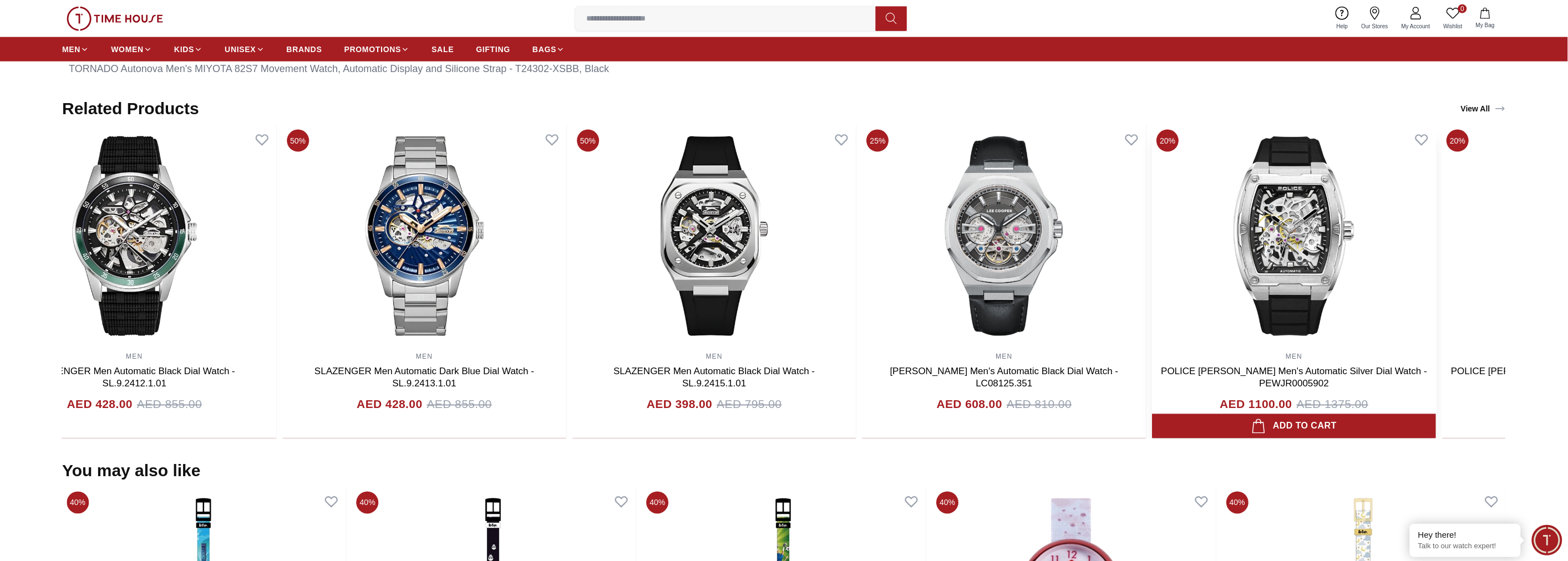
click at [973, 234] on div "50% MEN SLAZENGER Men Automatic Black Dial Watch - SL.9.2412.1.01 AED 428.00 AE…" at bounding box center [714, 282] width 1444 height 313
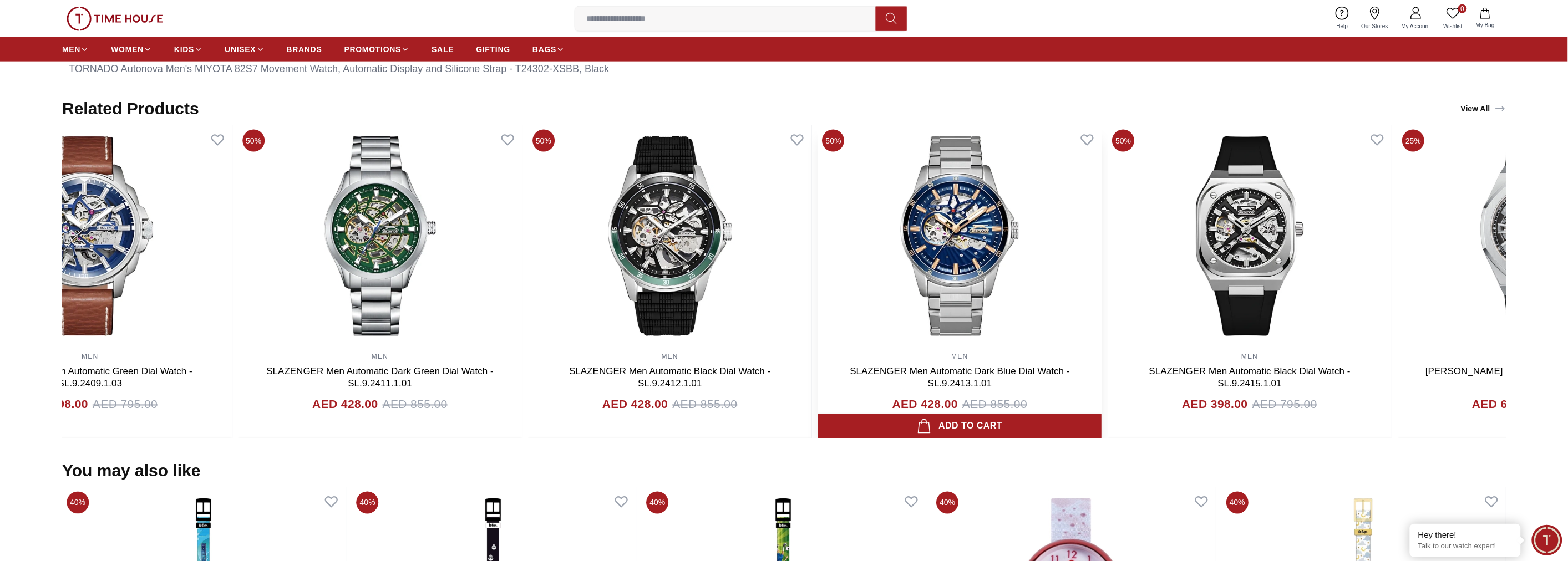
click at [868, 245] on img at bounding box center [960, 236] width 284 height 222
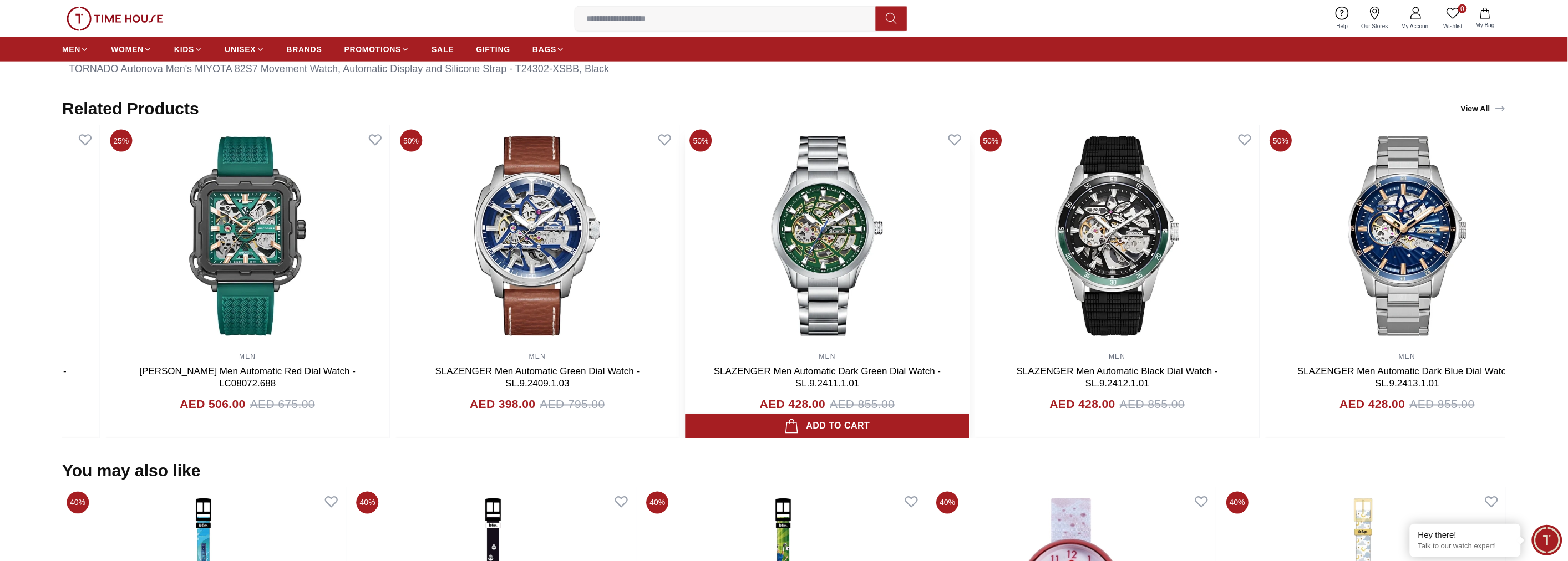
click at [919, 240] on img at bounding box center [827, 236] width 284 height 222
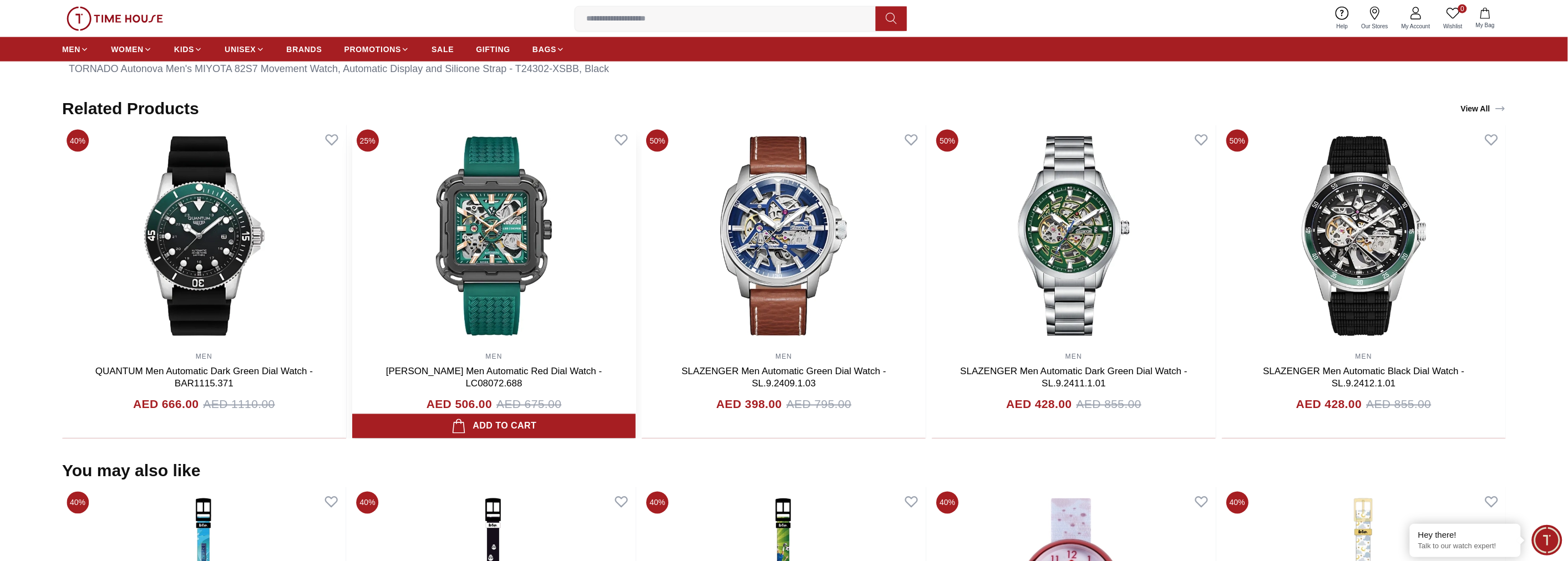
click at [636, 234] on img at bounding box center [494, 236] width 284 height 222
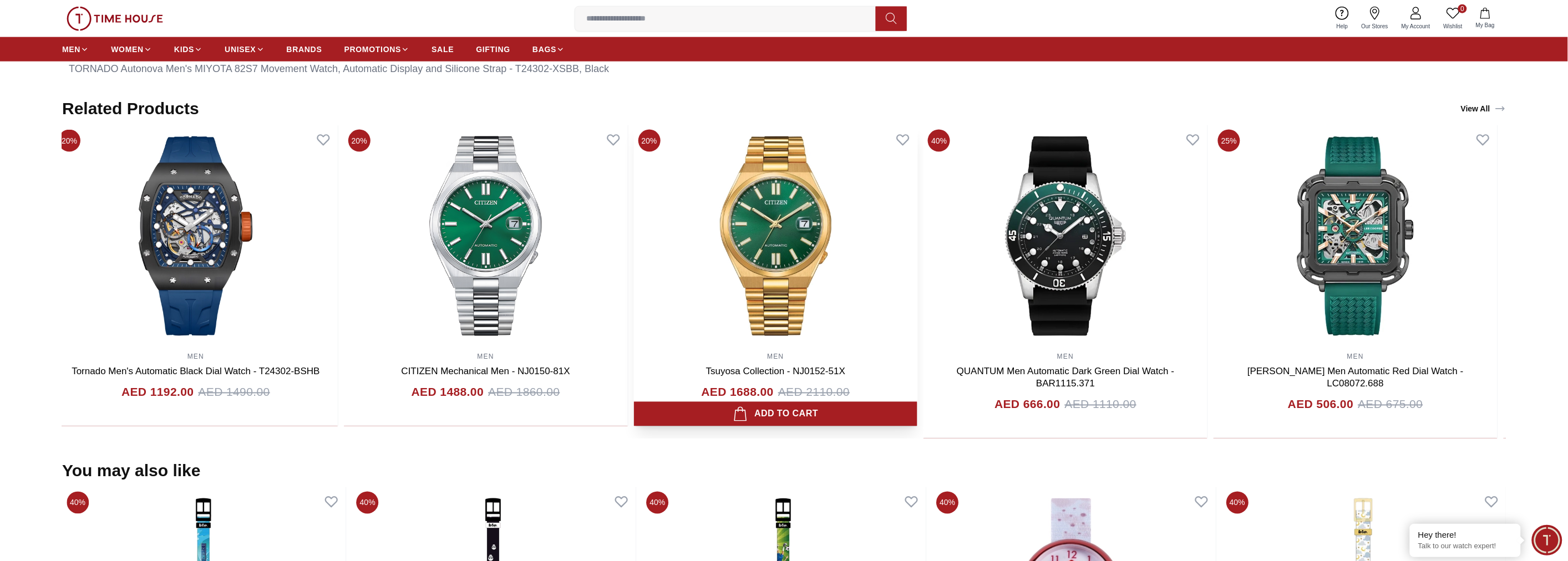
click at [918, 245] on img at bounding box center [776, 236] width 284 height 222
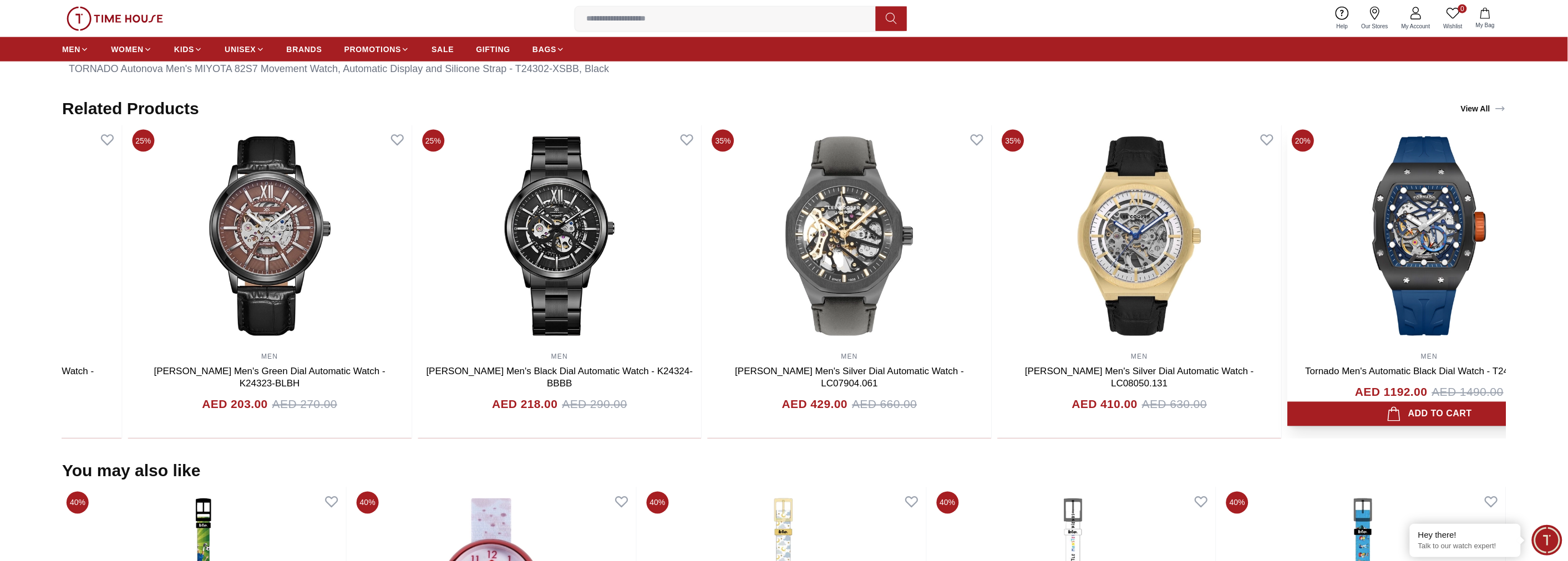
click at [1411, 283] on section "Related Products View All 35% MEN [PERSON_NAME] Men's Black Dial Automatic Watc…" at bounding box center [784, 269] width 1568 height 340
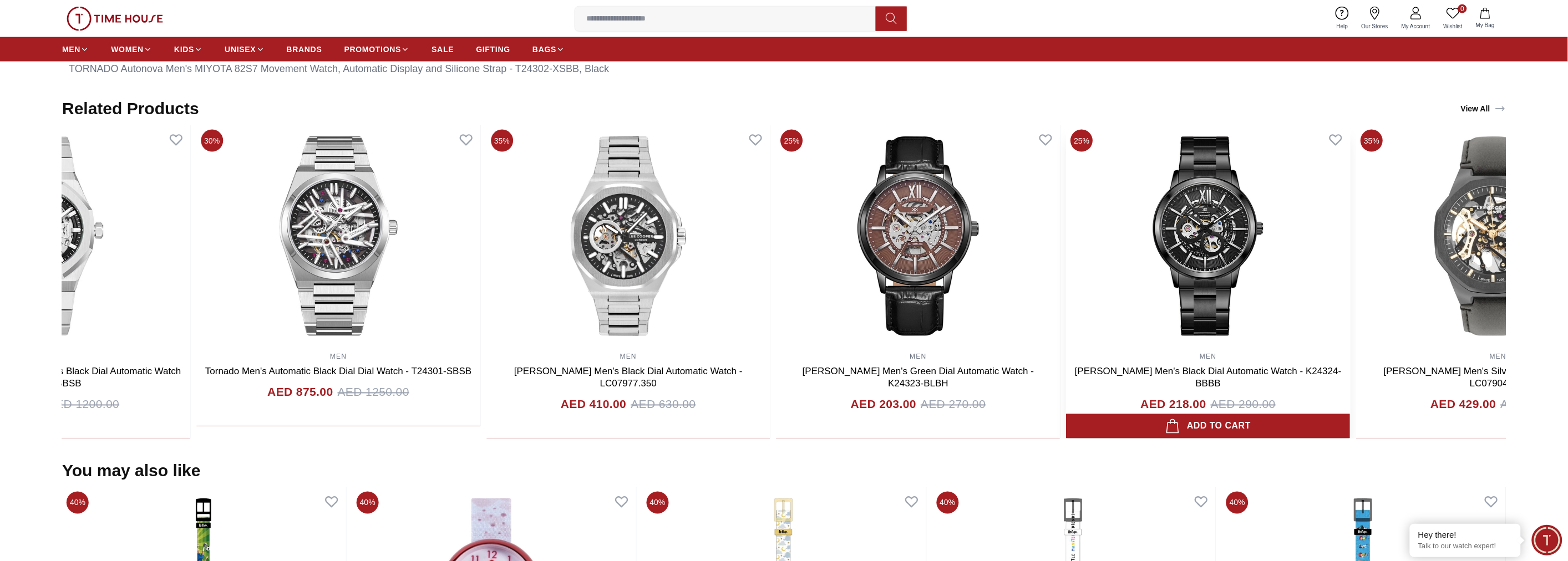
click at [1256, 276] on img at bounding box center [1208, 236] width 284 height 222
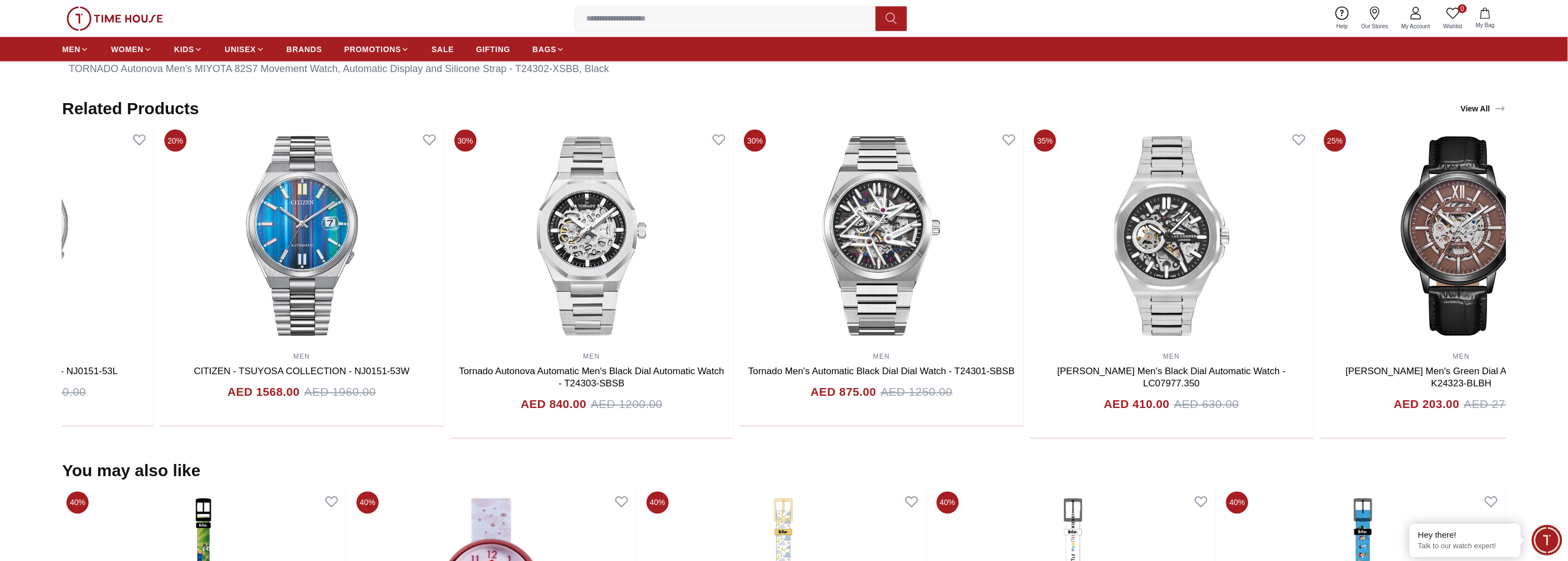
click at [1158, 261] on div "20% MEN CITIZEN - TSUYOSA COLLECTION - NJ0151-53L AED 1528.00 AED 1910.00 Add t…" at bounding box center [591, 282] width 1444 height 313
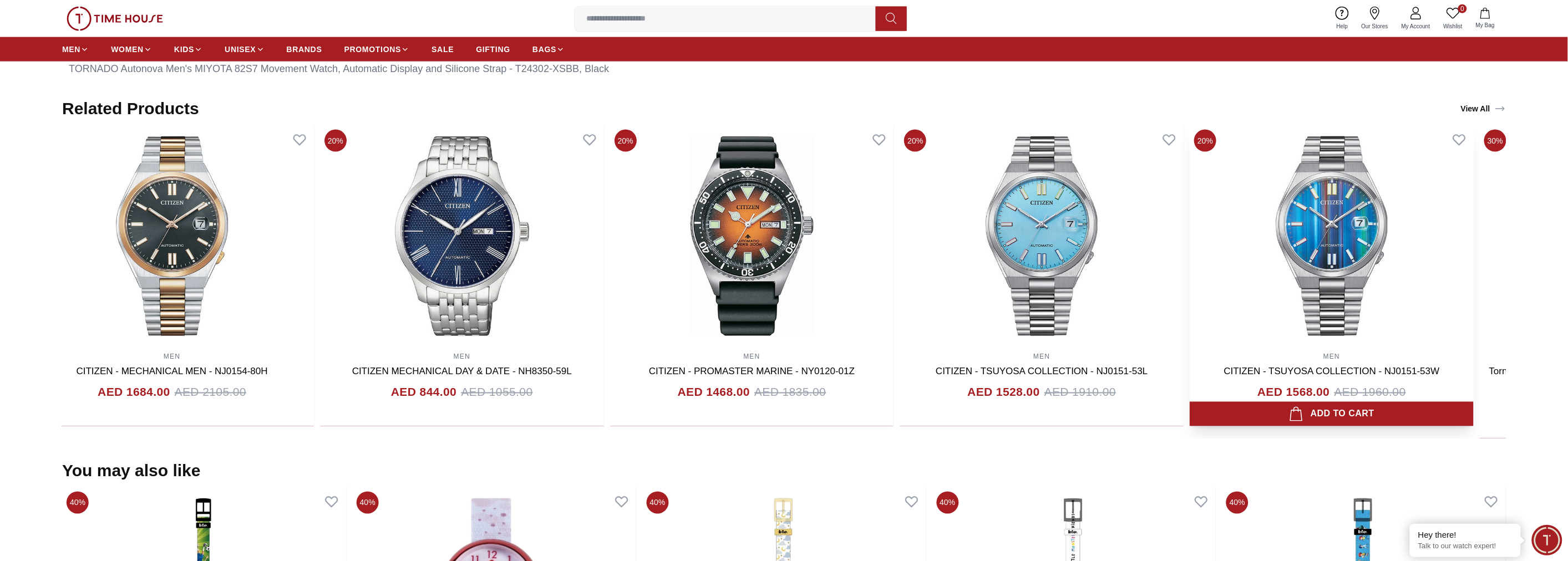
click at [1214, 242] on div "20% MEN CITIZEN - MECHANICAL MEN - NJ0154-80H AED 1684.00 AED 2105.00 Add to ca…" at bounding box center [752, 282] width 1444 height 313
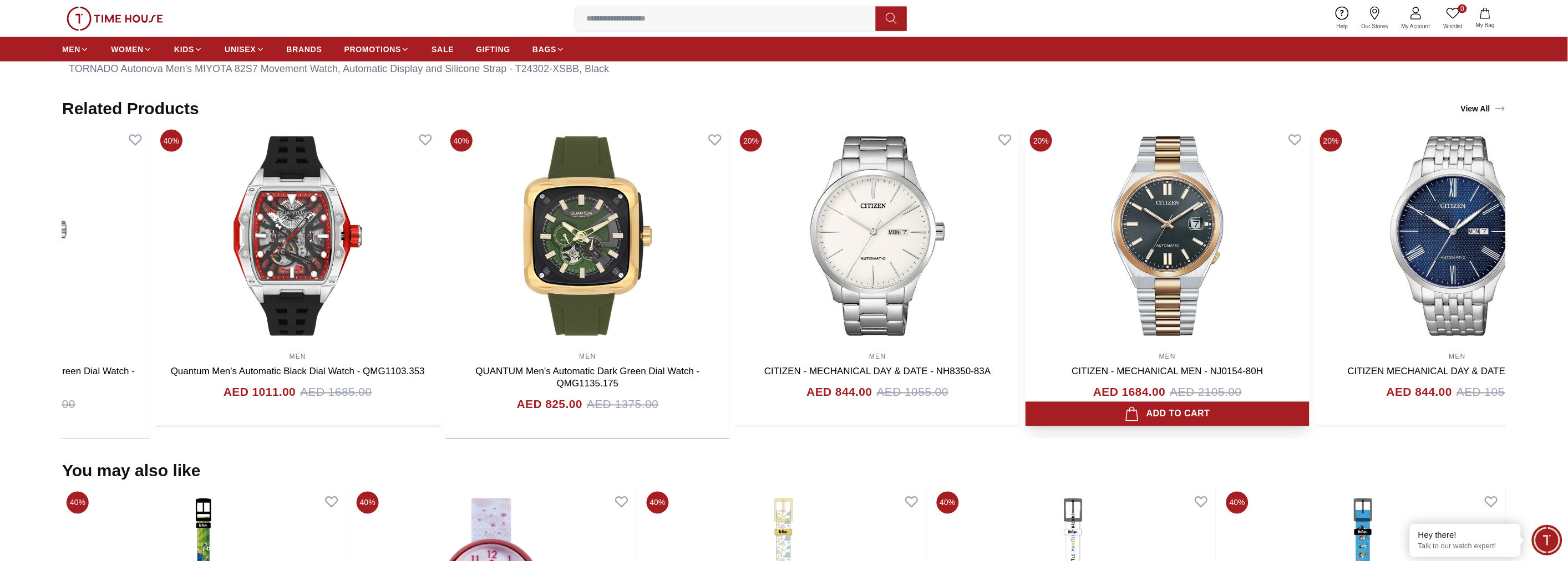
click at [1175, 245] on img at bounding box center [1167, 236] width 284 height 222
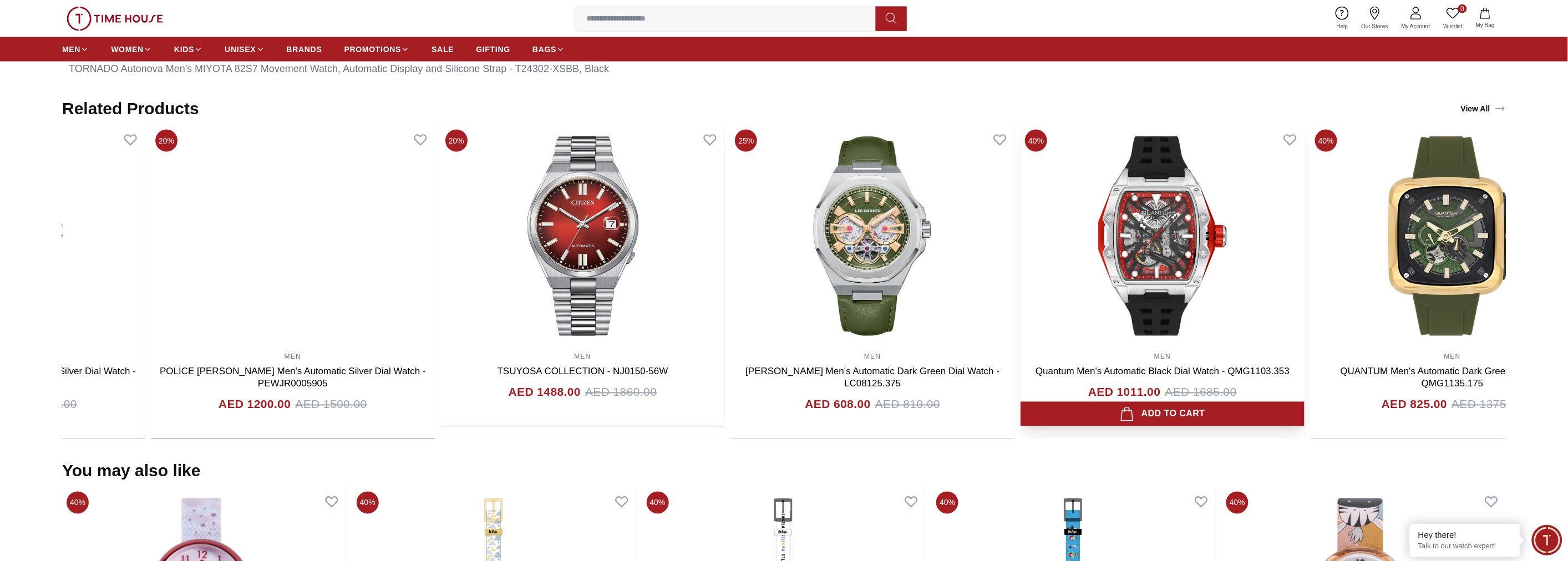
click at [1411, 229] on section "Related Products View All 20% MEN POLICE [PERSON_NAME] Men's Automatic Silver D…" at bounding box center [784, 269] width 1568 height 340
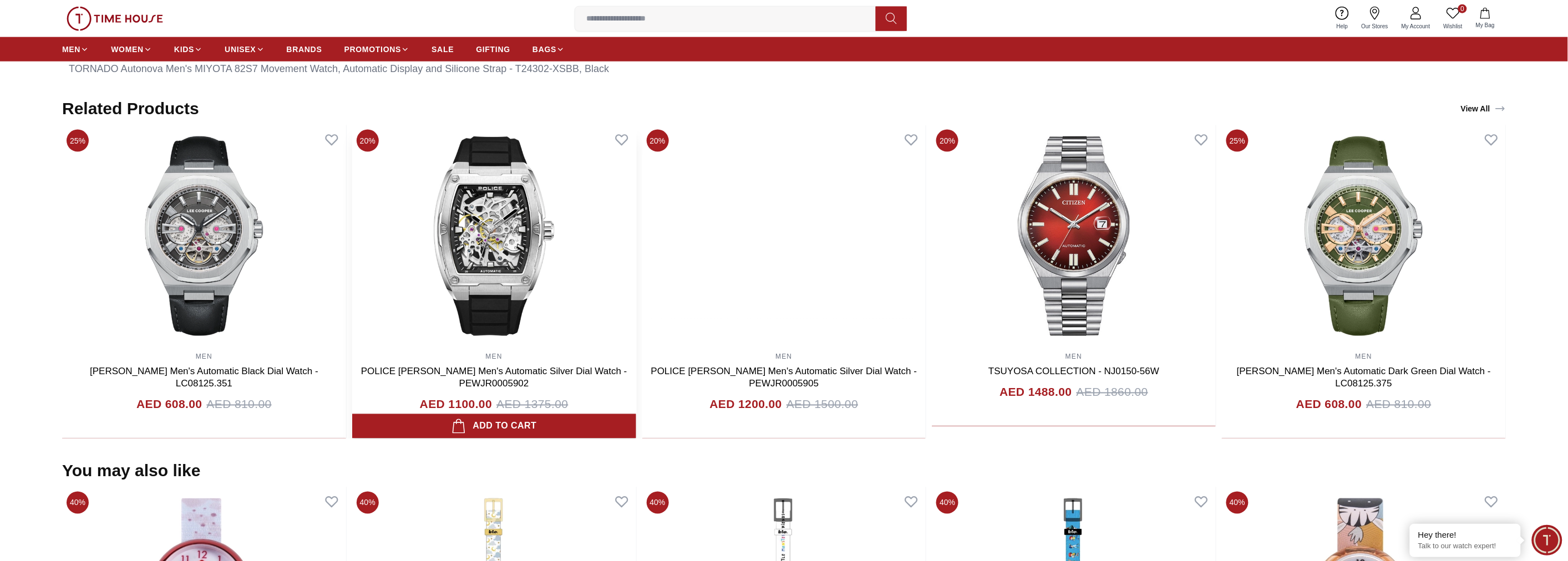
click at [636, 221] on img at bounding box center [494, 236] width 284 height 222
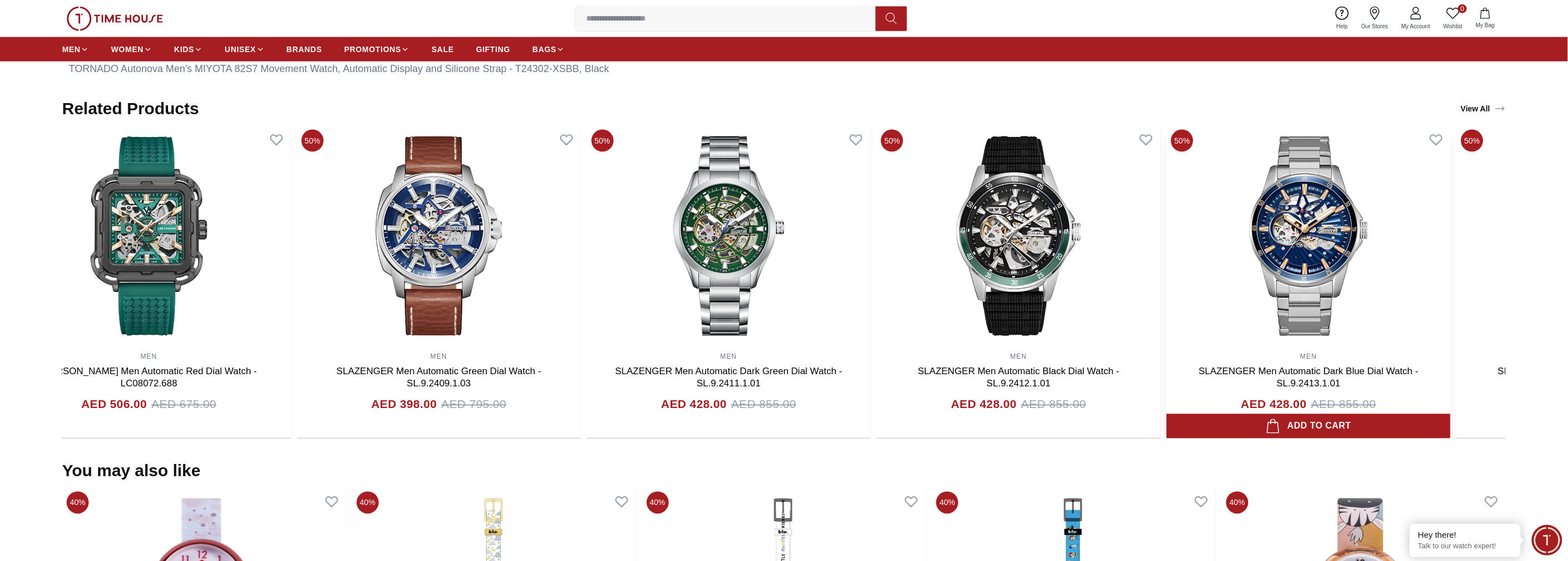
click at [1265, 216] on img at bounding box center [1309, 236] width 284 height 222
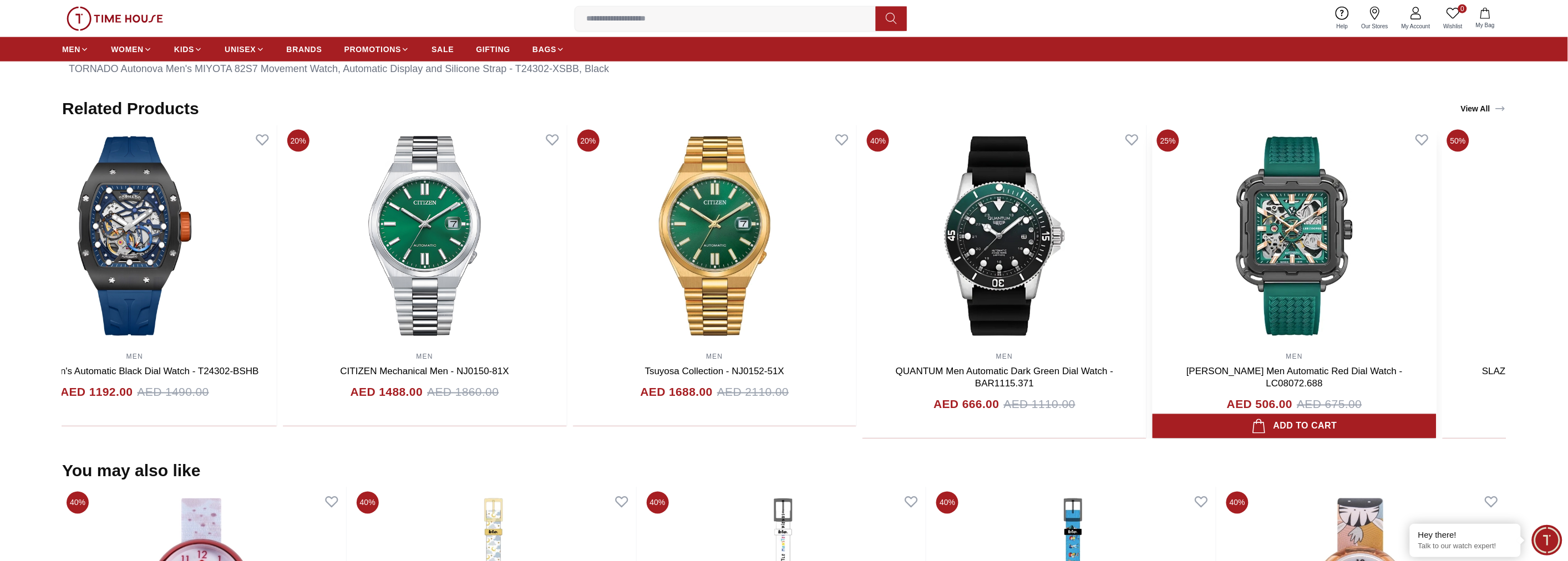
click at [1211, 235] on div "20% MEN Tornado Men's Automatic Black Dial Watch - T24302-BSHB AED 1192.00 AED …" at bounding box center [715, 282] width 1444 height 313
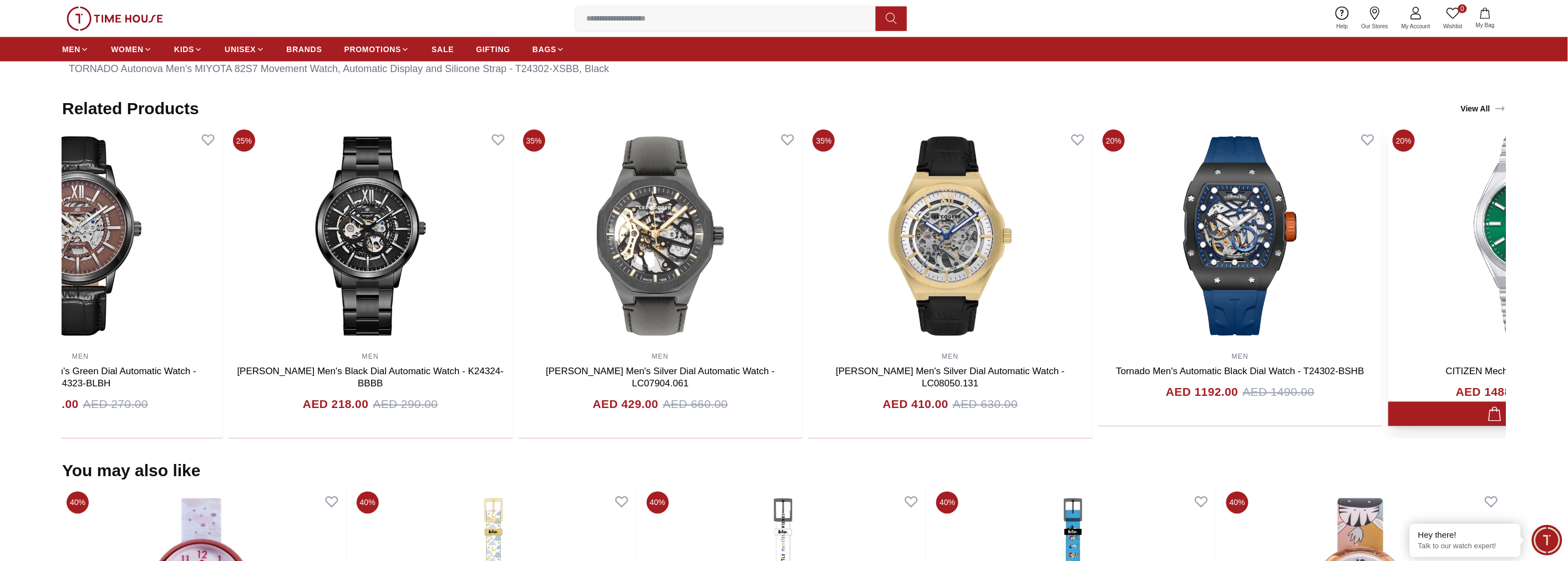
click at [1224, 219] on div "25% MEN [PERSON_NAME] Men's Green Dial Automatic Watch - K24323-BLBH AED 203.00…" at bounding box center [660, 282] width 1444 height 313
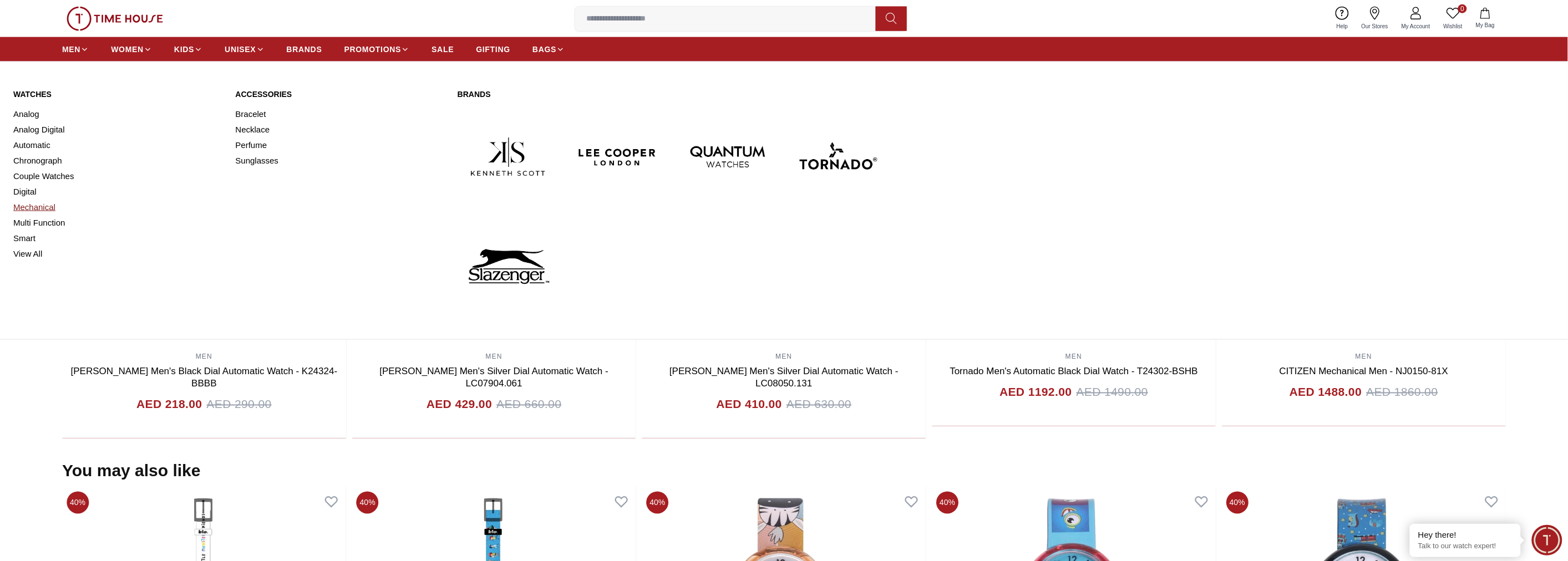
click at [41, 203] on link "Mechanical" at bounding box center [117, 208] width 208 height 15
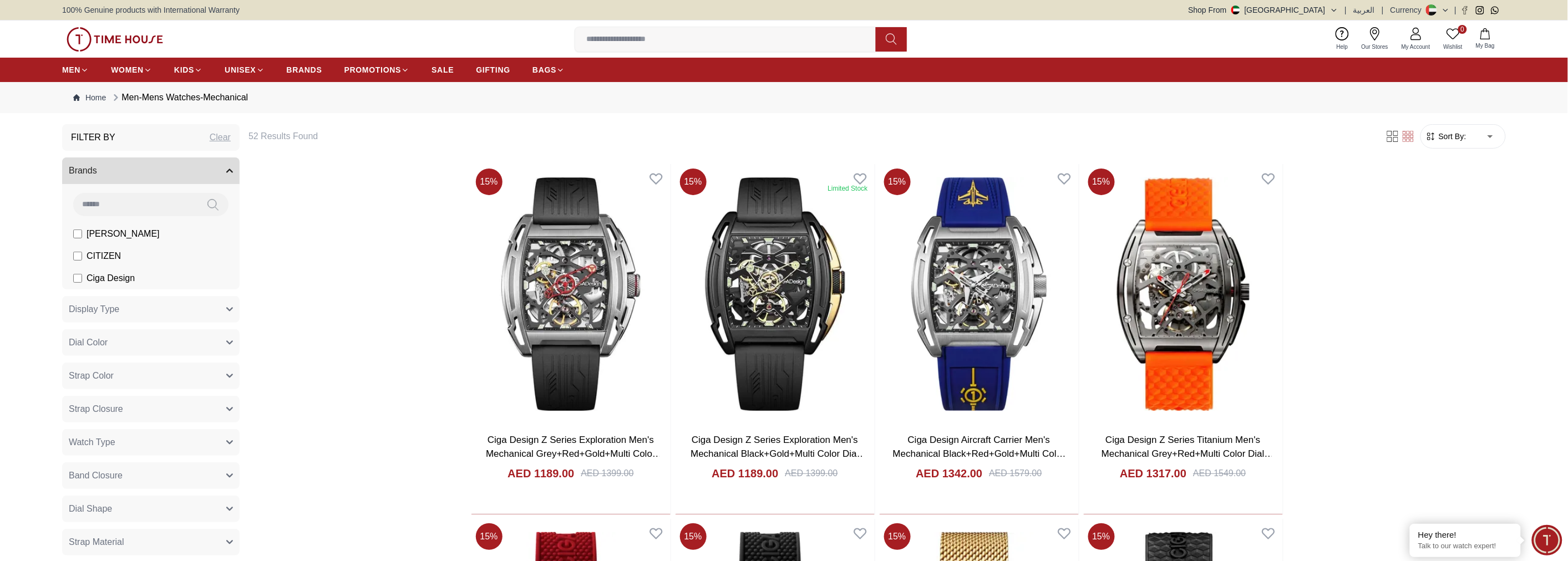
click at [141, 204] on input at bounding box center [135, 204] width 124 height 22
type input "*******"
click at [212, 205] on icon at bounding box center [213, 205] width 11 height 13
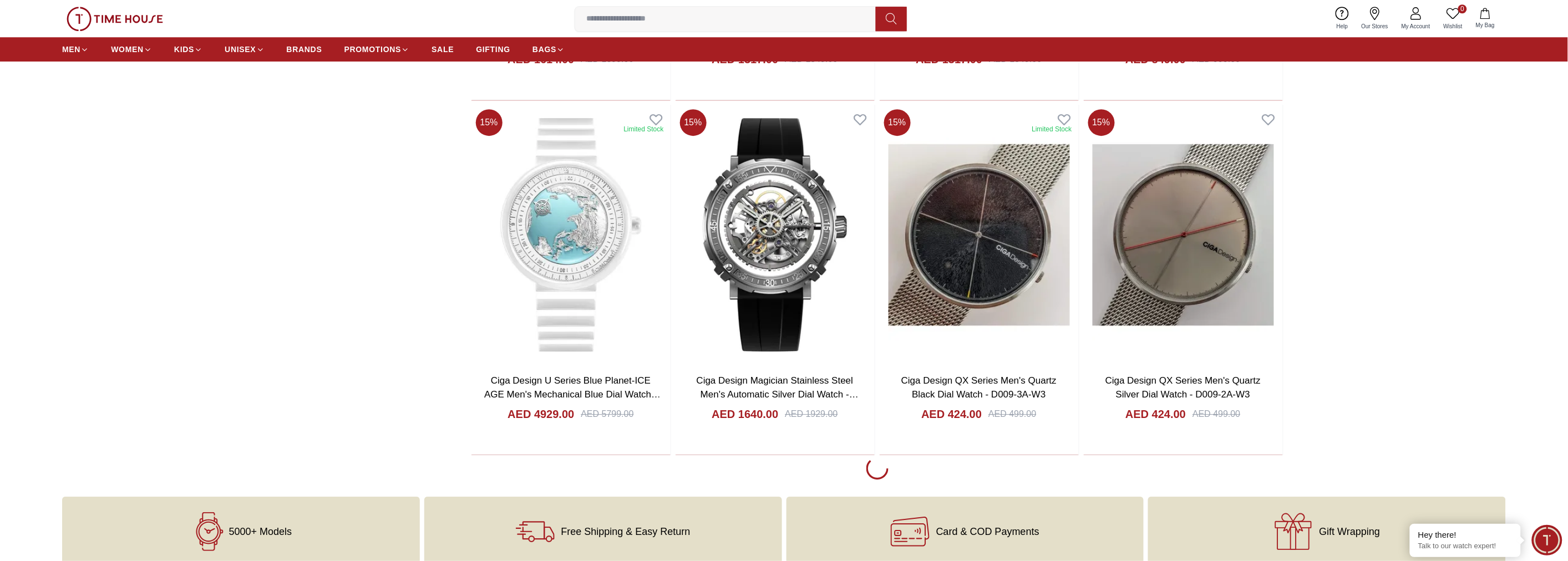
scroll to position [1787, 0]
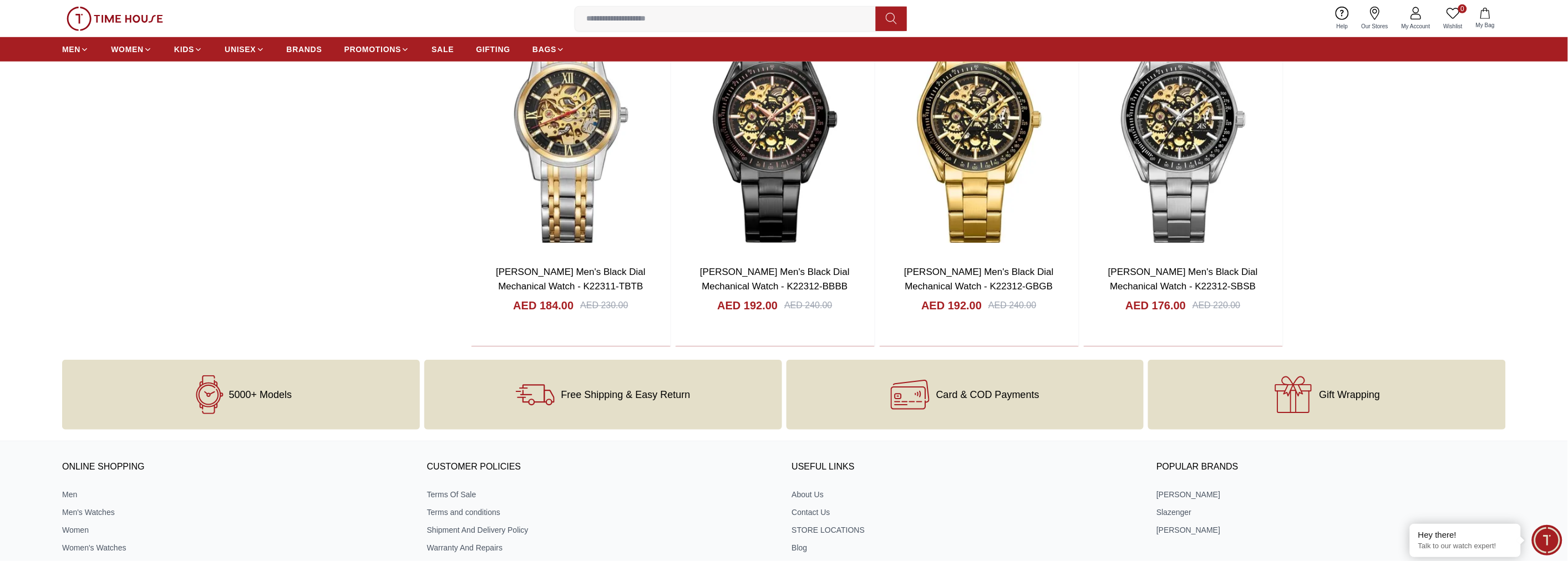
scroll to position [4375, 0]
